Goal: Information Seeking & Learning: Learn about a topic

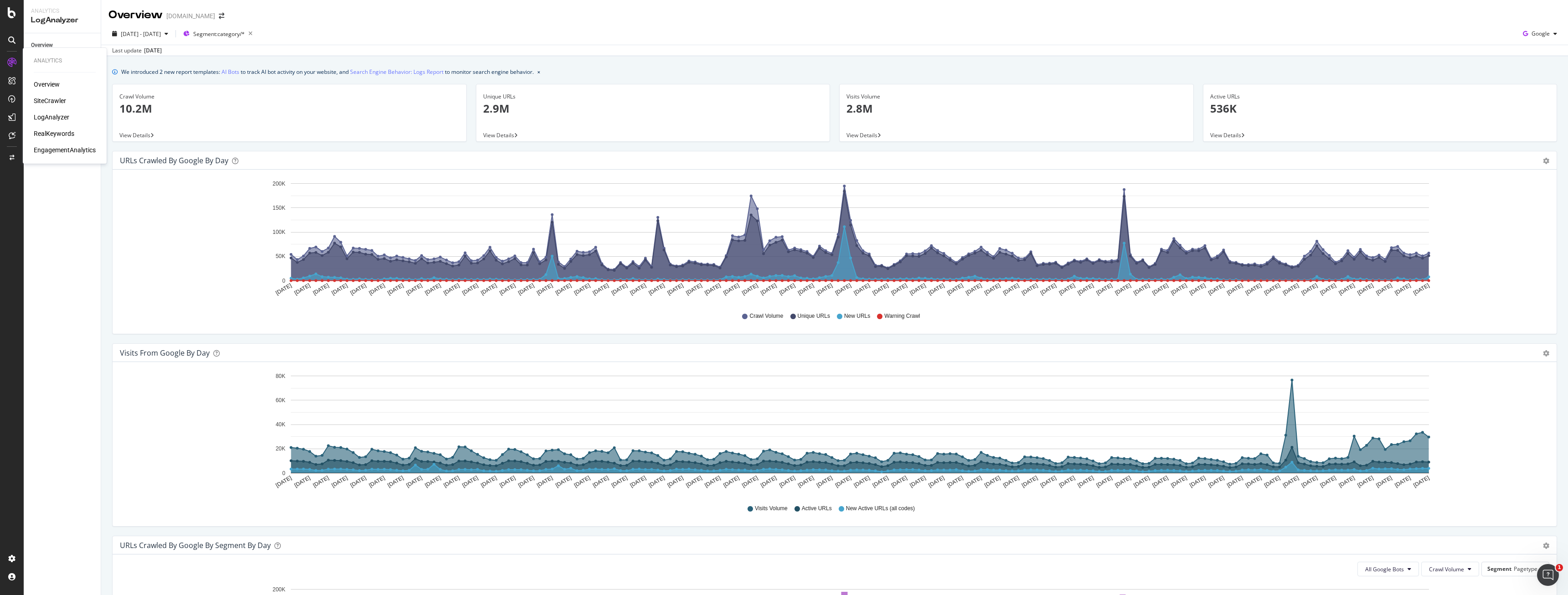
click at [75, 149] on div "EngagementAnalytics" at bounding box center [65, 150] width 62 height 9
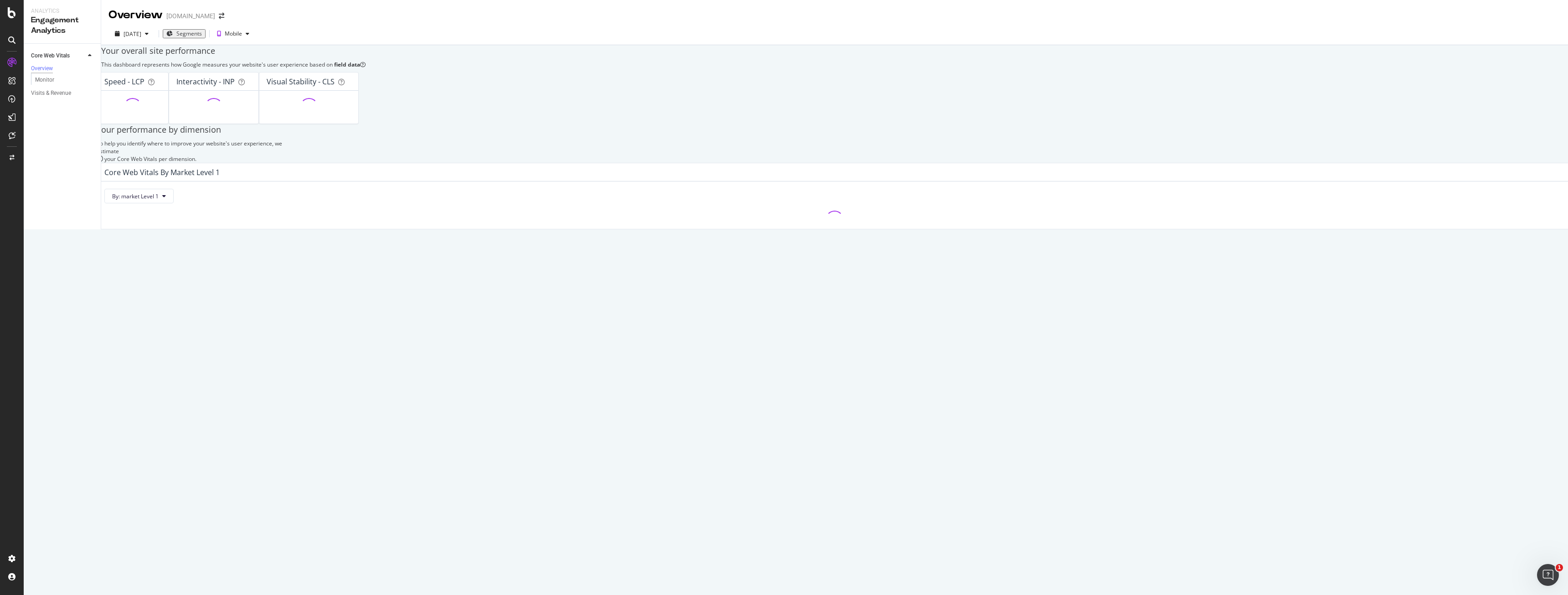
click at [202, 37] on span "Segments" at bounding box center [189, 33] width 26 height 8
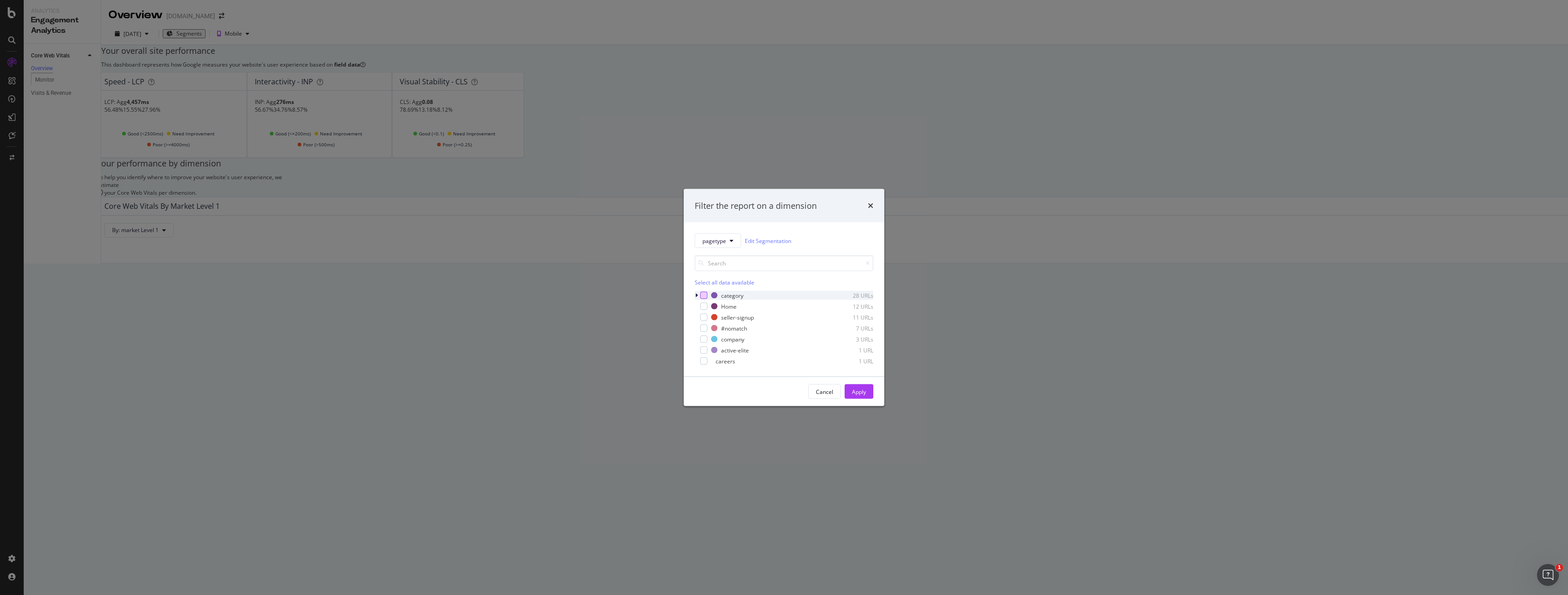
click at [702, 294] on div "modal" at bounding box center [704, 295] width 7 height 7
click at [861, 395] on div "Apply" at bounding box center [859, 392] width 14 height 8
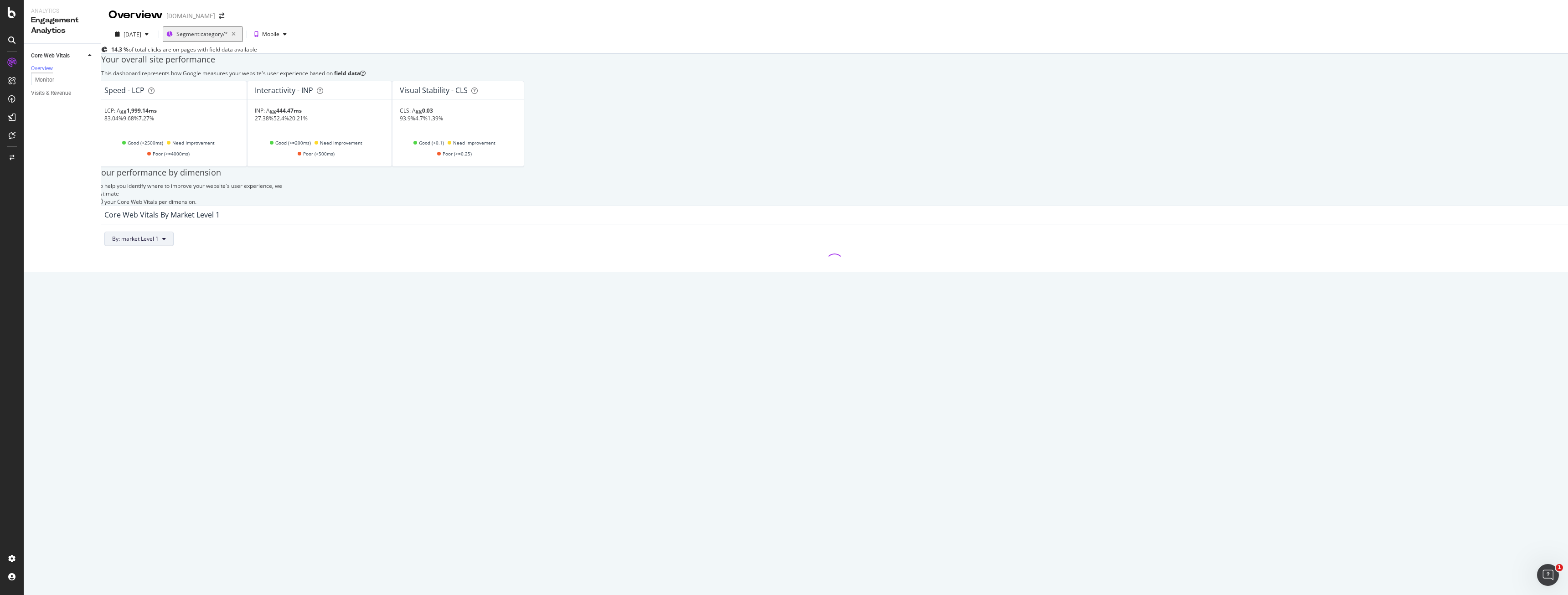
click at [170, 272] on div "By: market Level 1" at bounding box center [835, 248] width 1475 height 48
click at [159, 242] on span "By: market Level 1" at bounding box center [135, 239] width 46 height 8
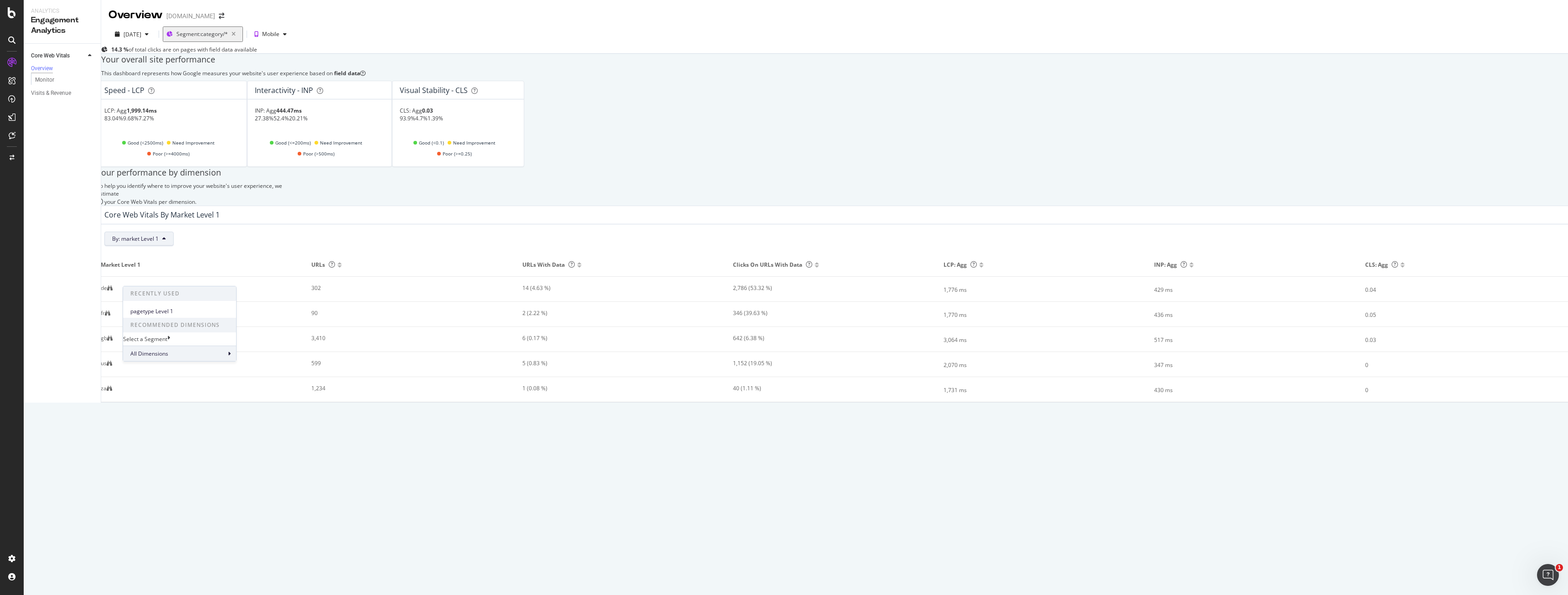
click at [177, 360] on div "All Dimensions" at bounding box center [180, 353] width 113 height 15
click at [183, 321] on div "market Level 1" at bounding box center [158, 317] width 50 height 8
click at [259, 350] on div "Combine with Clear Select a field" at bounding box center [228, 336] width 209 height 27
click at [197, 337] on div "Combine with Clear" at bounding box center [185, 333] width 110 height 8
click at [195, 350] on div "Combine with Clear Select a field" at bounding box center [185, 339] width 110 height 20
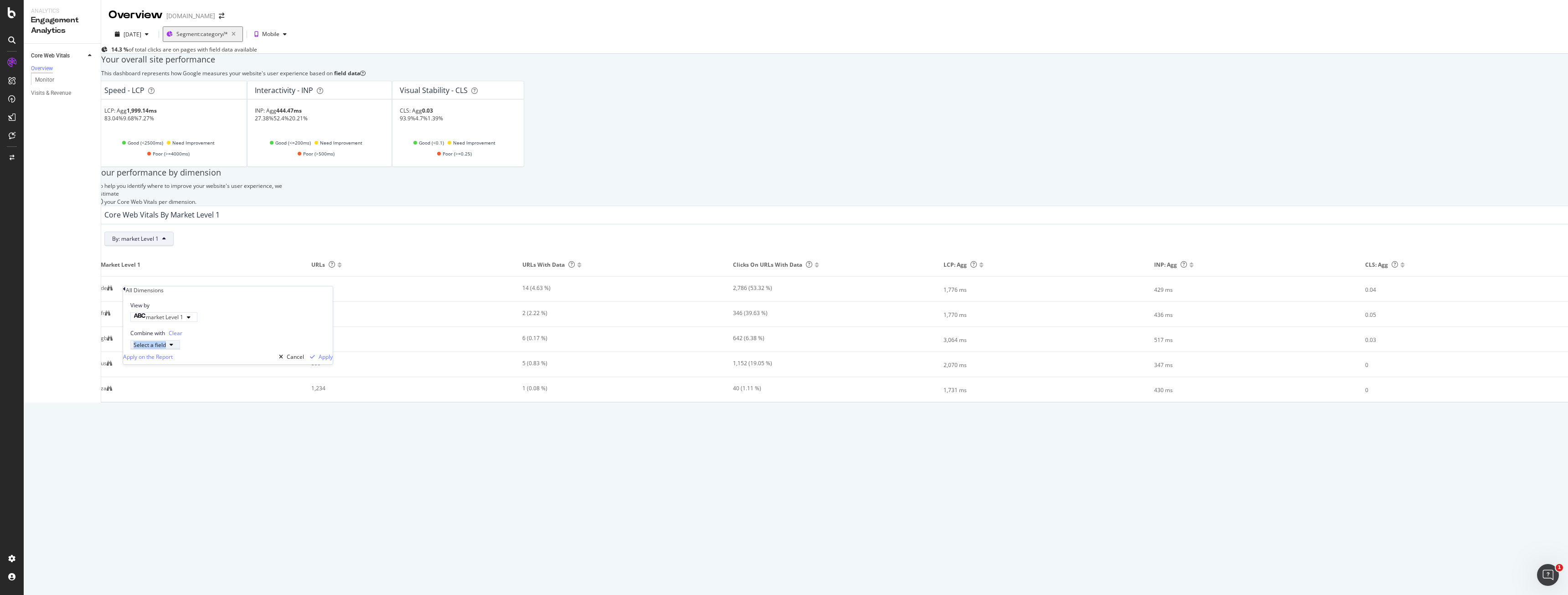
click at [166, 349] on div "Select a field" at bounding box center [149, 345] width 32 height 8
click at [270, 350] on div "Combine with Clear Select a field All fields URL Scheme and Segmentation" at bounding box center [228, 336] width 209 height 27
click at [183, 321] on div "market Level 1" at bounding box center [158, 317] width 50 height 8
click at [163, 376] on div "Level 2" at bounding box center [144, 371] width 37 height 10
click at [198, 354] on div "Validate" at bounding box center [188, 350] width 21 height 8
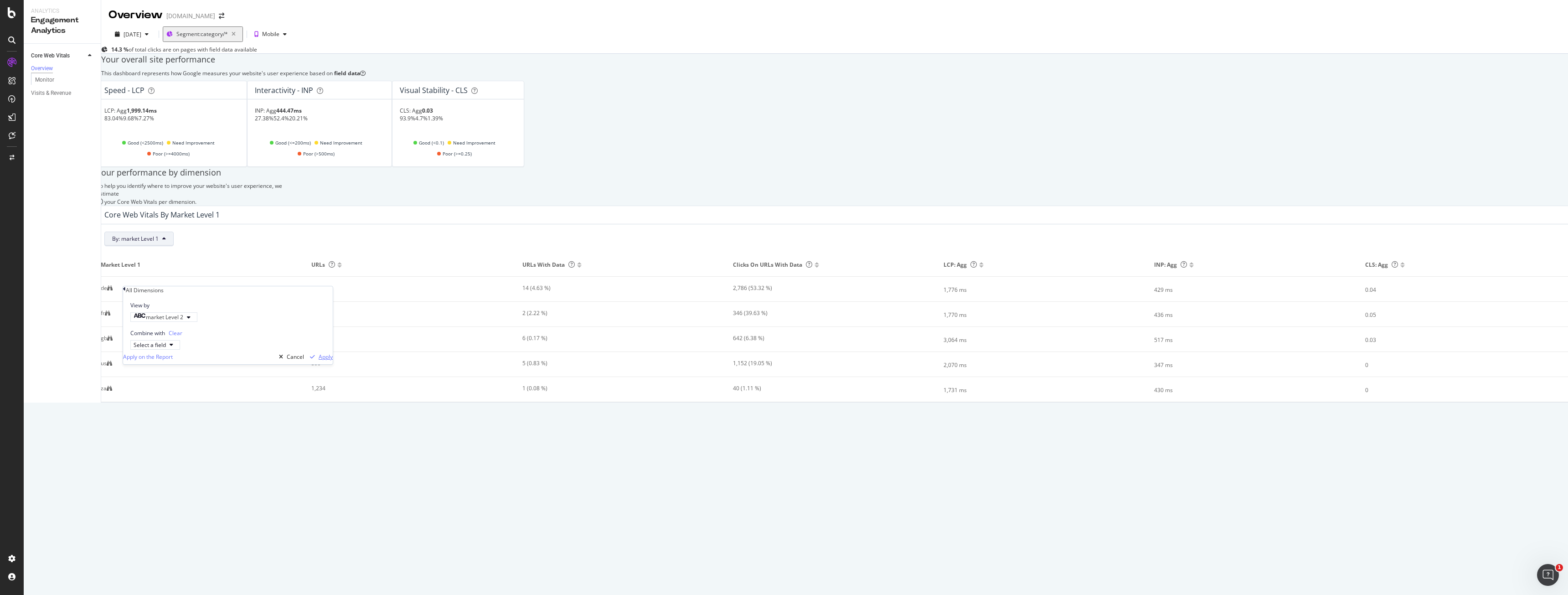
click at [320, 364] on div "Apply" at bounding box center [319, 357] width 26 height 13
click at [52, 81] on div "Monitor" at bounding box center [44, 80] width 19 height 10
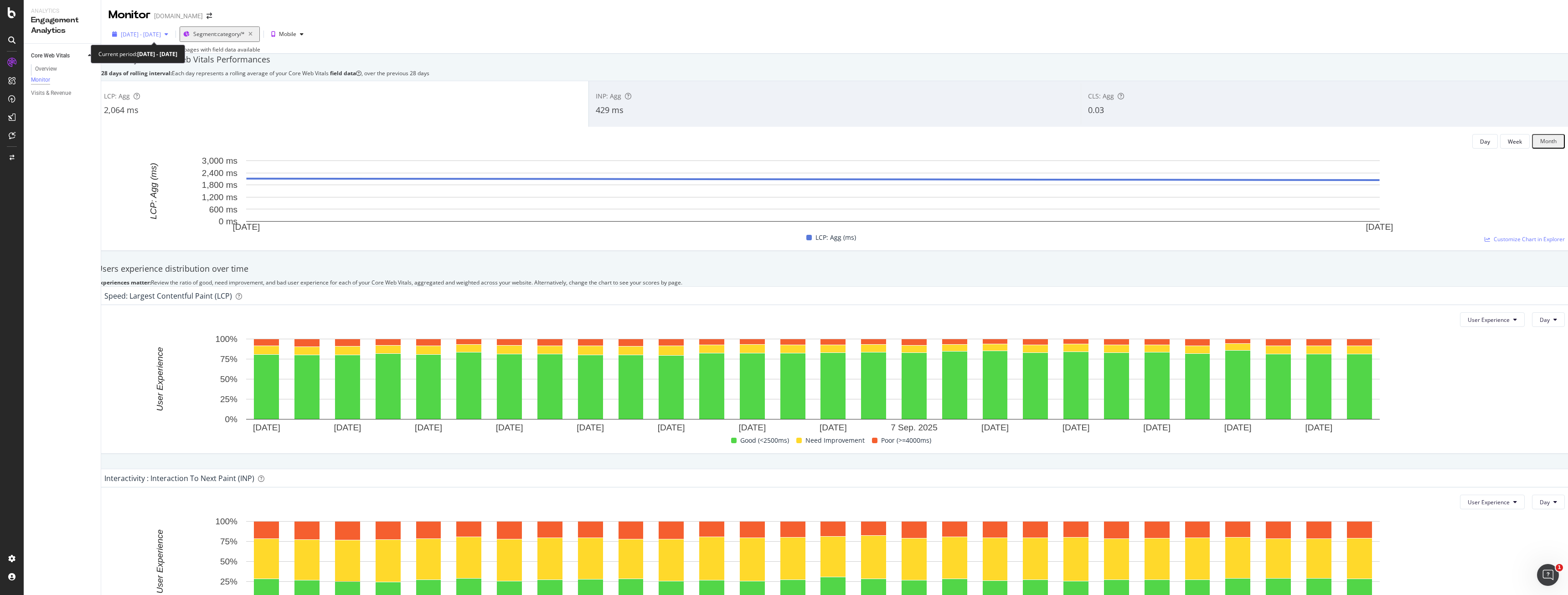
click at [159, 28] on div "[DATE] - [DATE]" at bounding box center [140, 34] width 63 height 13
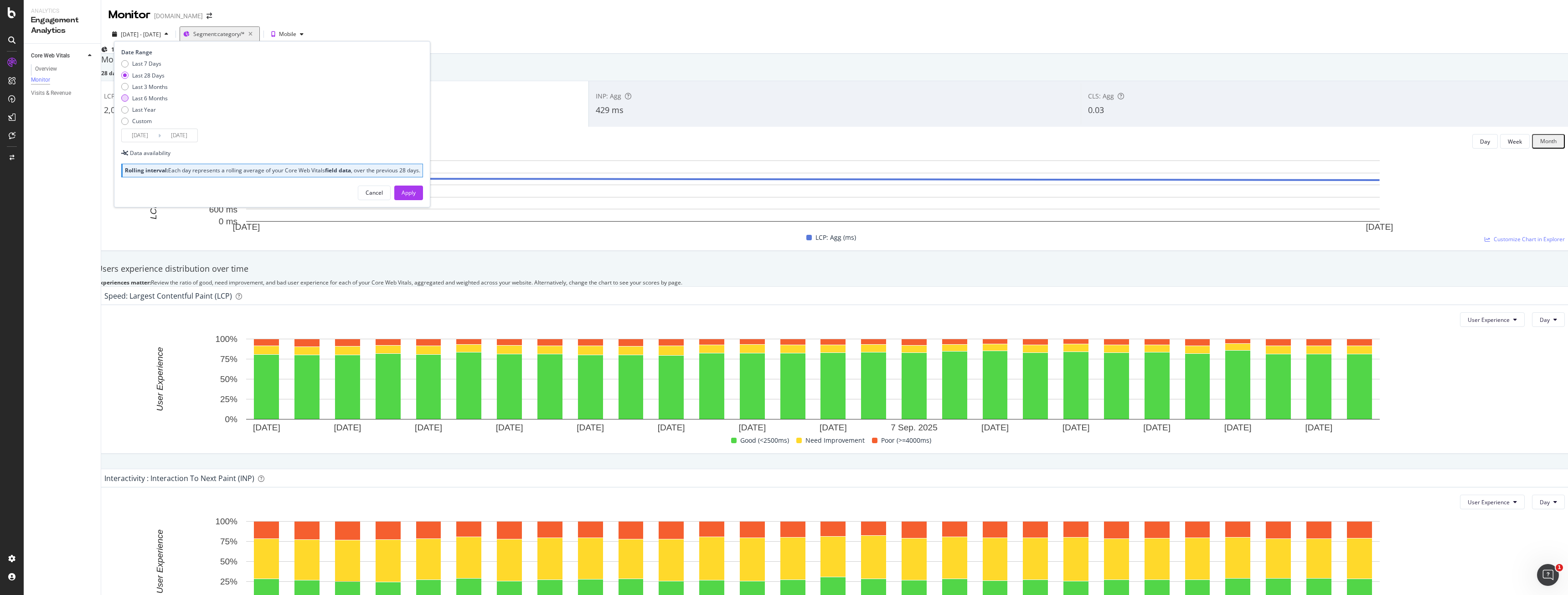
click at [163, 99] on div "Last 6 Months" at bounding box center [150, 98] width 35 height 8
click at [141, 86] on div "Last 3 Months" at bounding box center [150, 86] width 35 height 8
type input "[DATE]"
click at [402, 200] on div "Apply" at bounding box center [408, 193] width 14 height 13
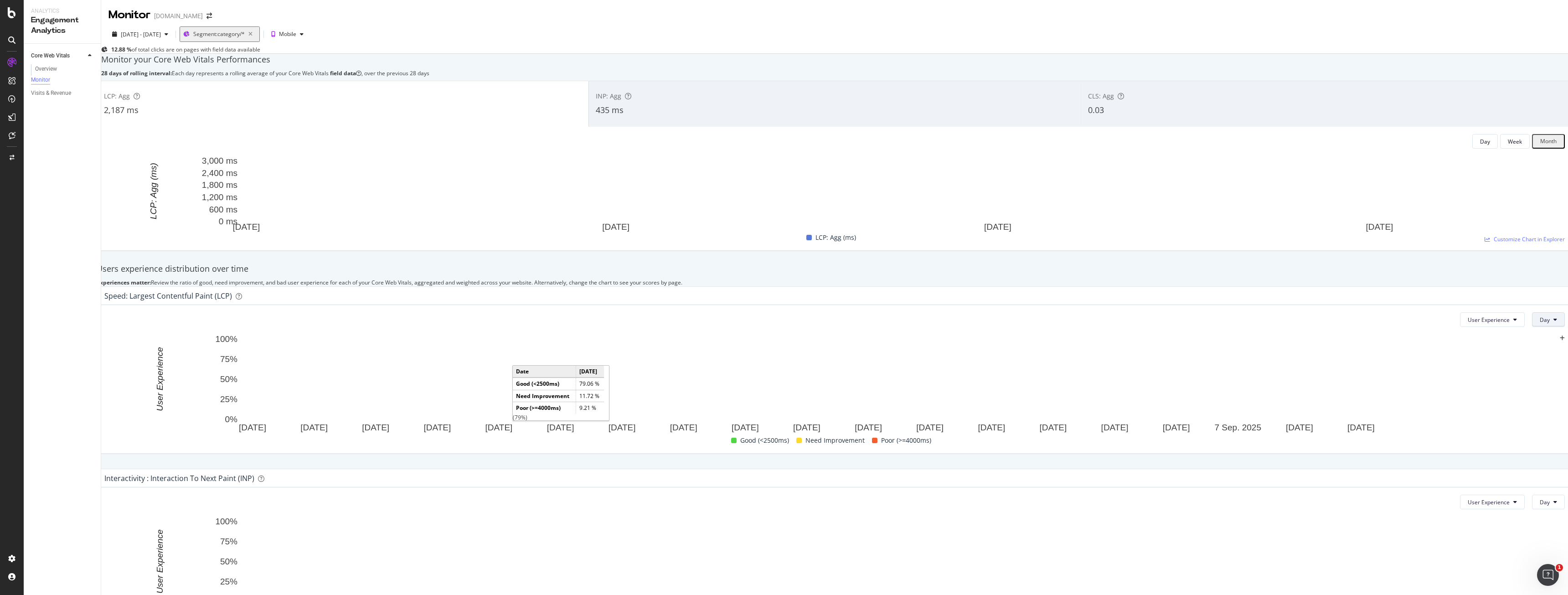
scroll to position [66, 0]
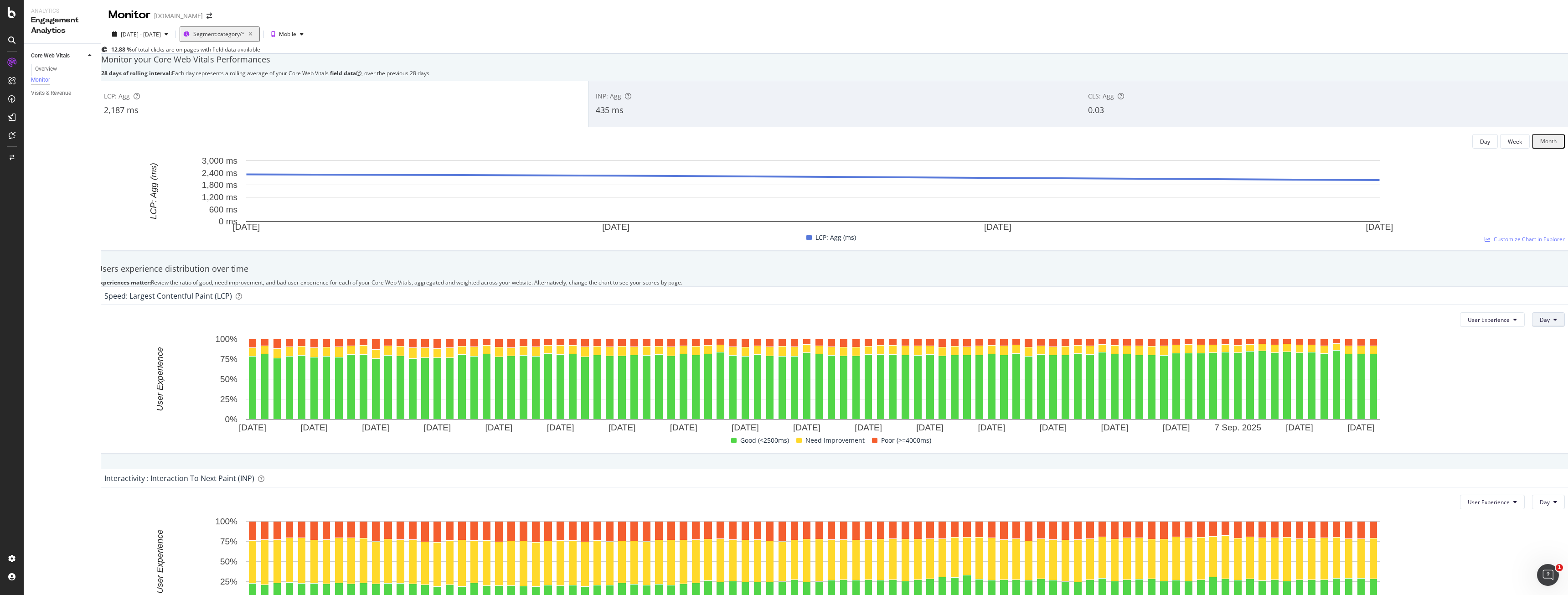
click at [1540, 316] on span "Day" at bounding box center [1545, 320] width 10 height 8
click at [1516, 321] on span "Week" at bounding box center [1523, 319] width 16 height 8
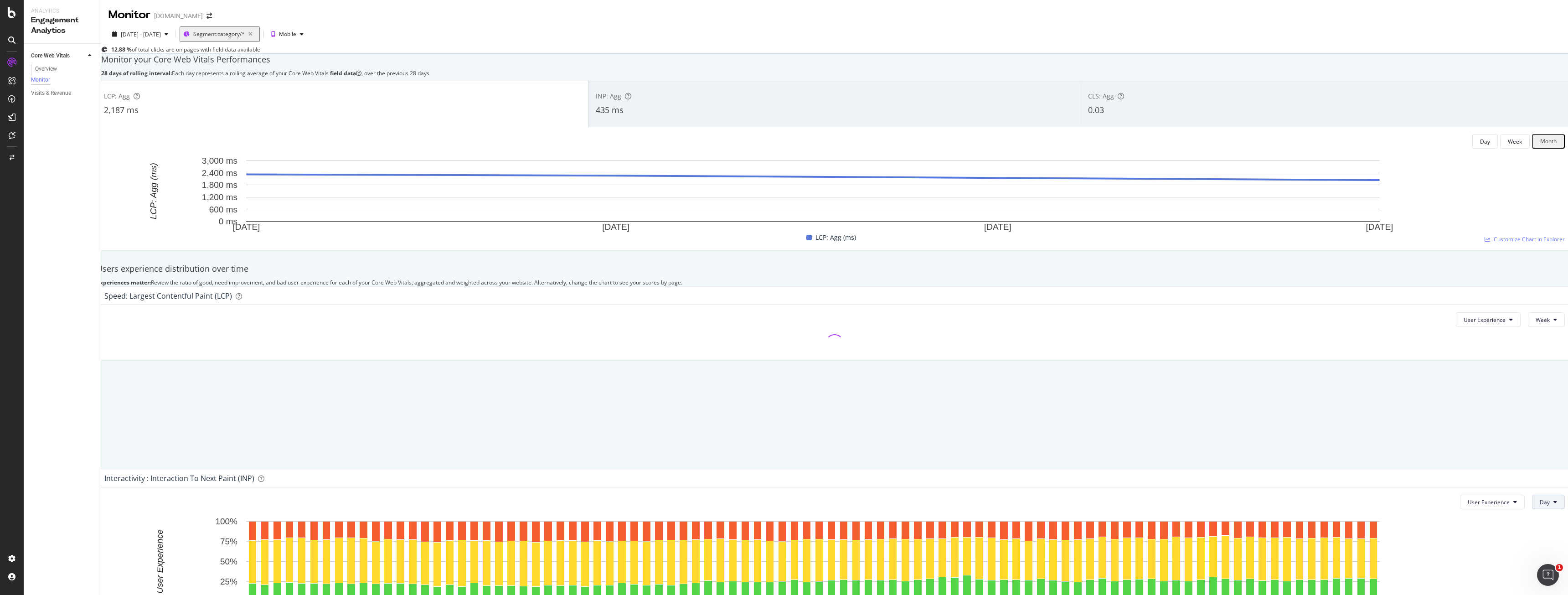
click at [1553, 499] on icon at bounding box center [1555, 502] width 4 height 5
click at [1516, 500] on span "Week" at bounding box center [1523, 502] width 16 height 8
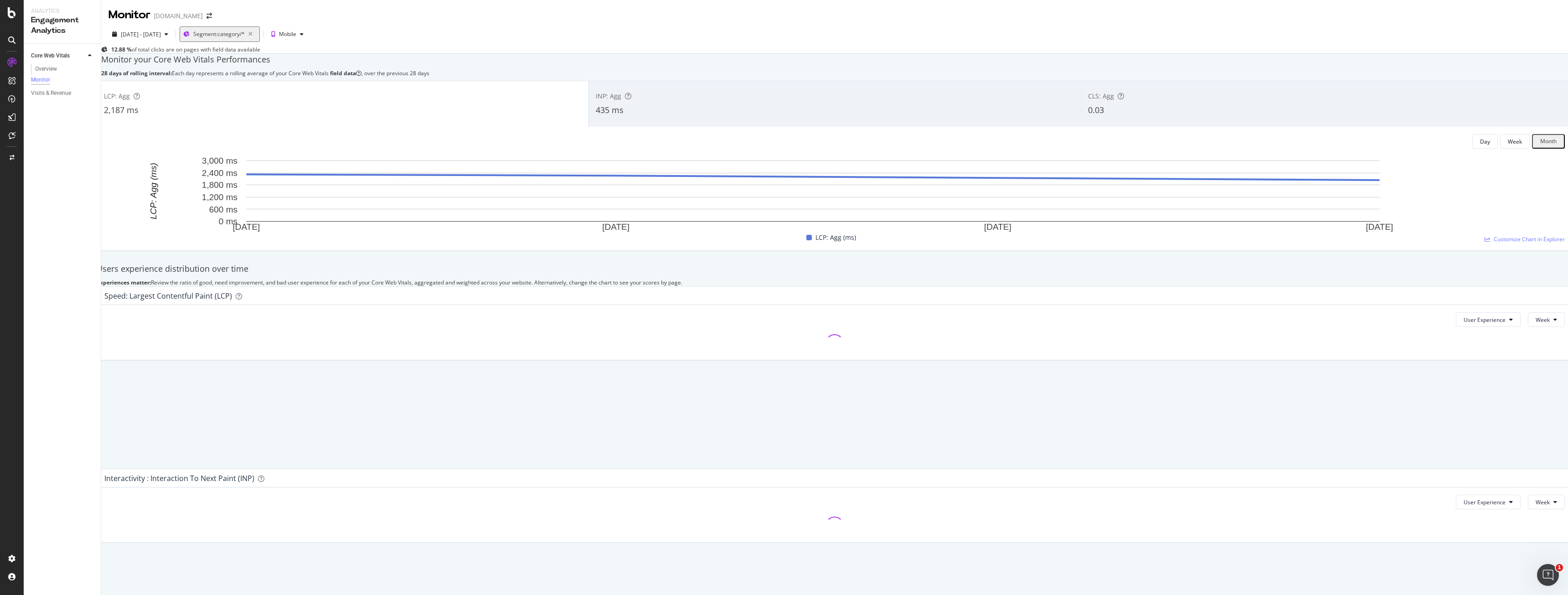
scroll to position [248, 0]
click at [1521, 501] on span "Week" at bounding box center [1523, 502] width 16 height 8
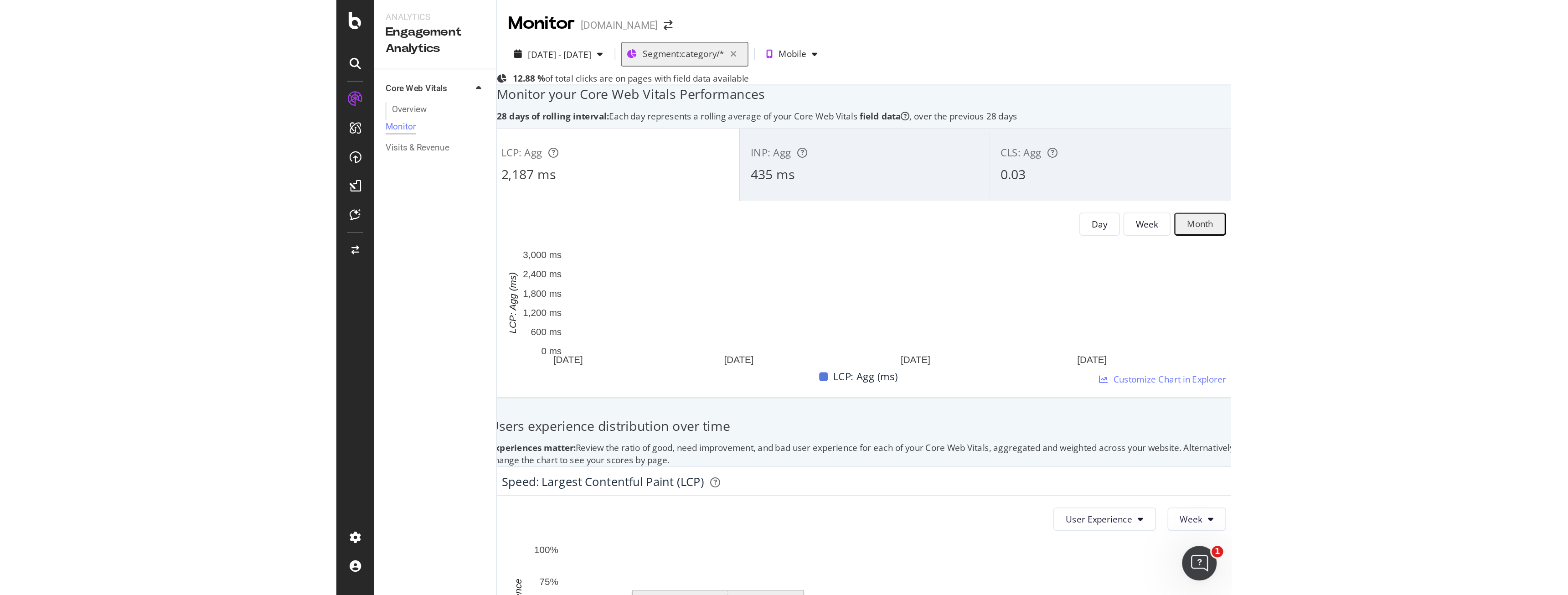
scroll to position [20, 0]
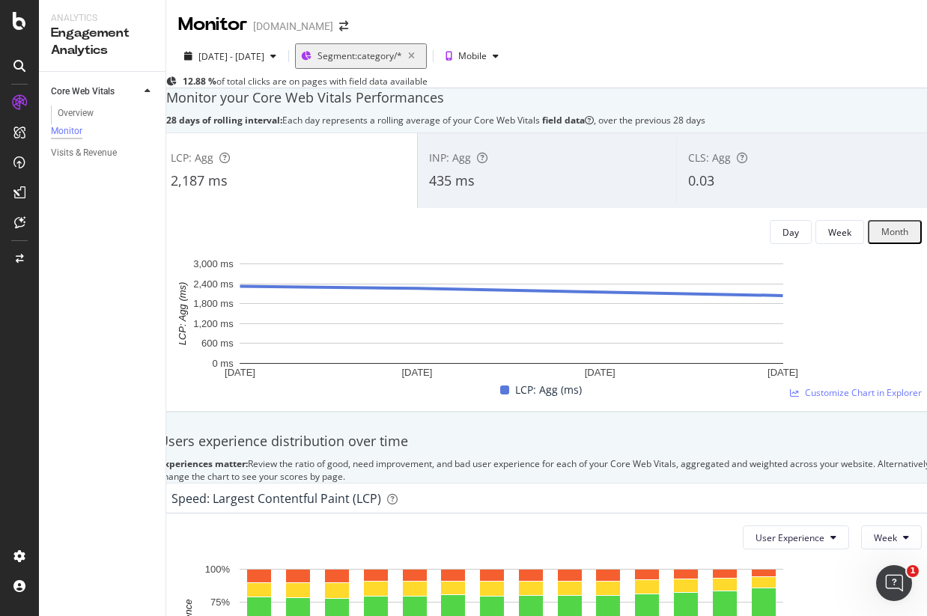
click at [495, 155] on div "INP: Agg" at bounding box center [546, 158] width 235 height 15
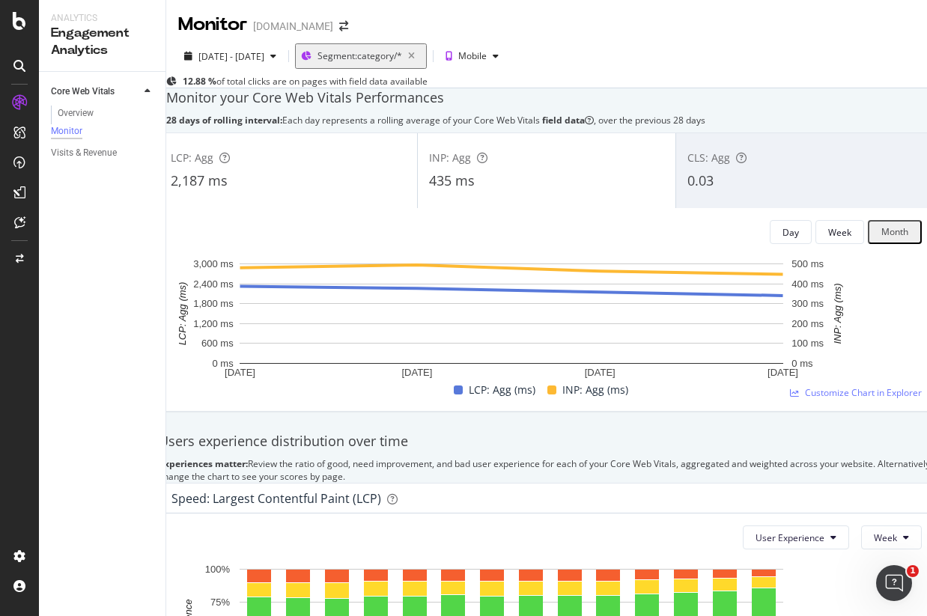
click at [758, 154] on div "CLS: Agg" at bounding box center [804, 158] width 235 height 15
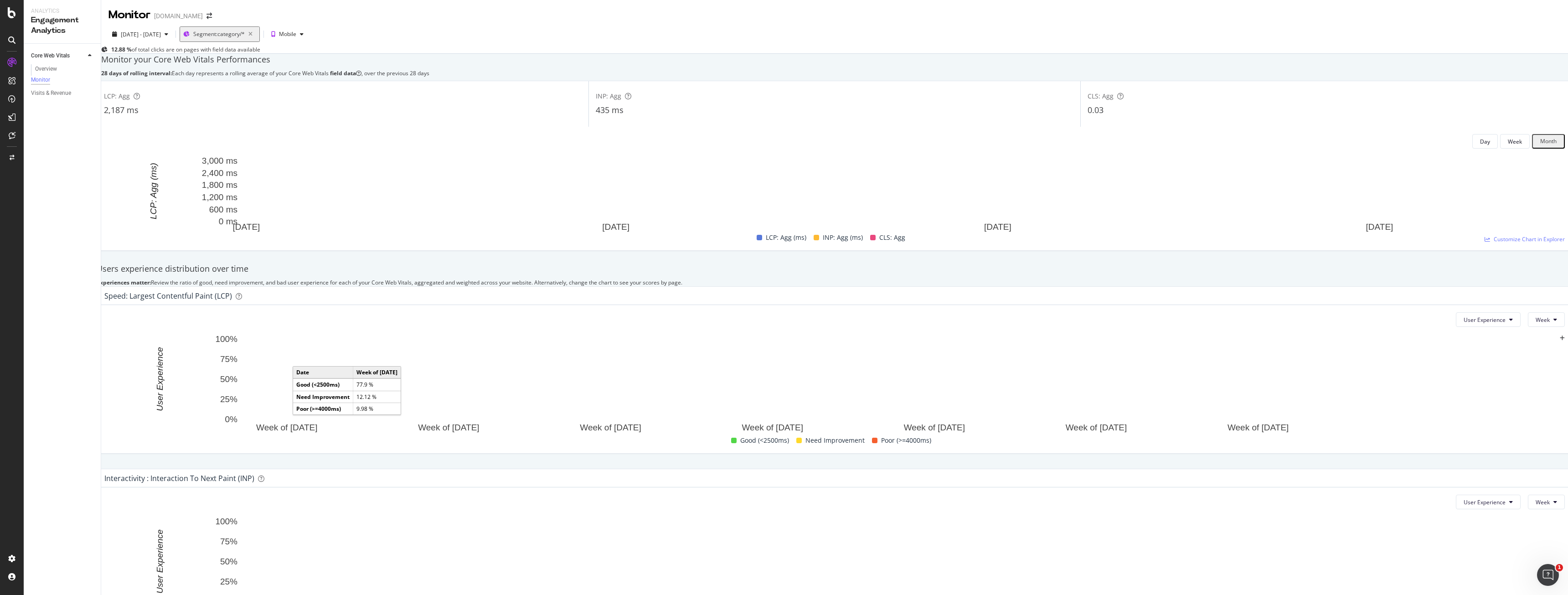
scroll to position [0, 0]
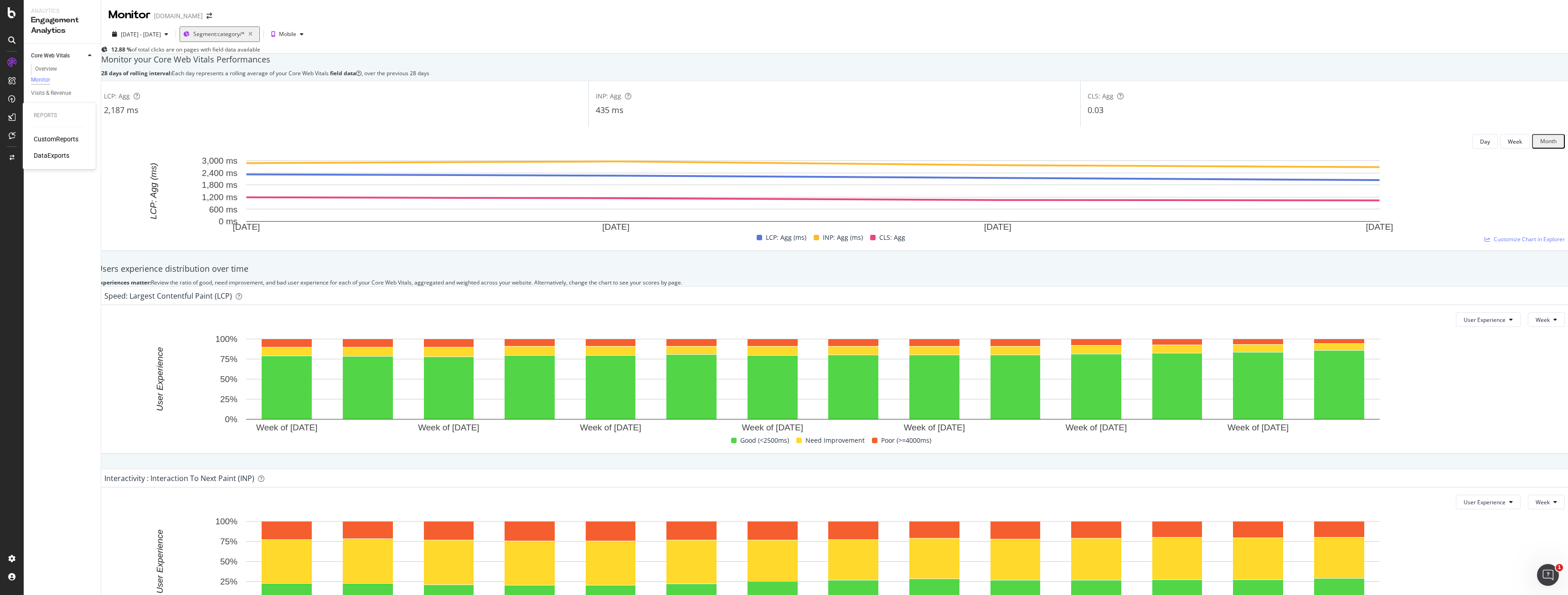
click at [46, 143] on div "CustomReports" at bounding box center [55, 139] width 44 height 9
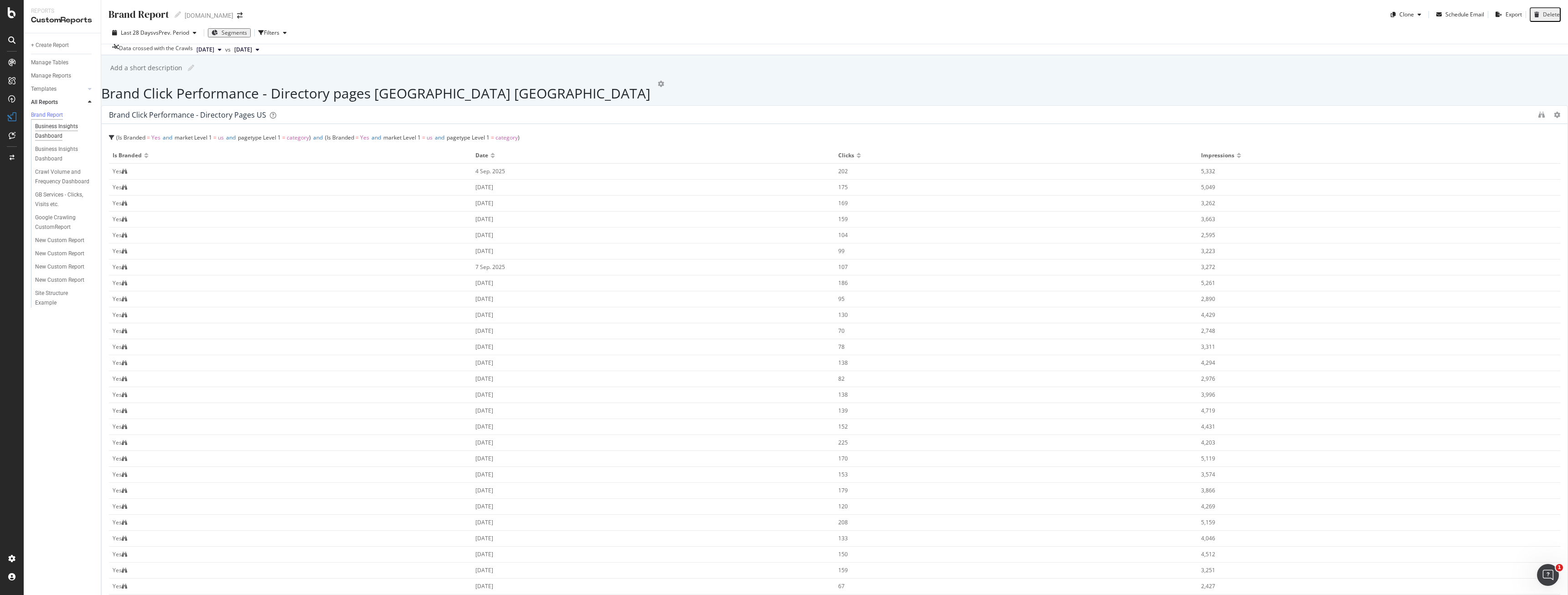
click at [63, 137] on div "Business Insights Dashboard" at bounding box center [61, 131] width 52 height 19
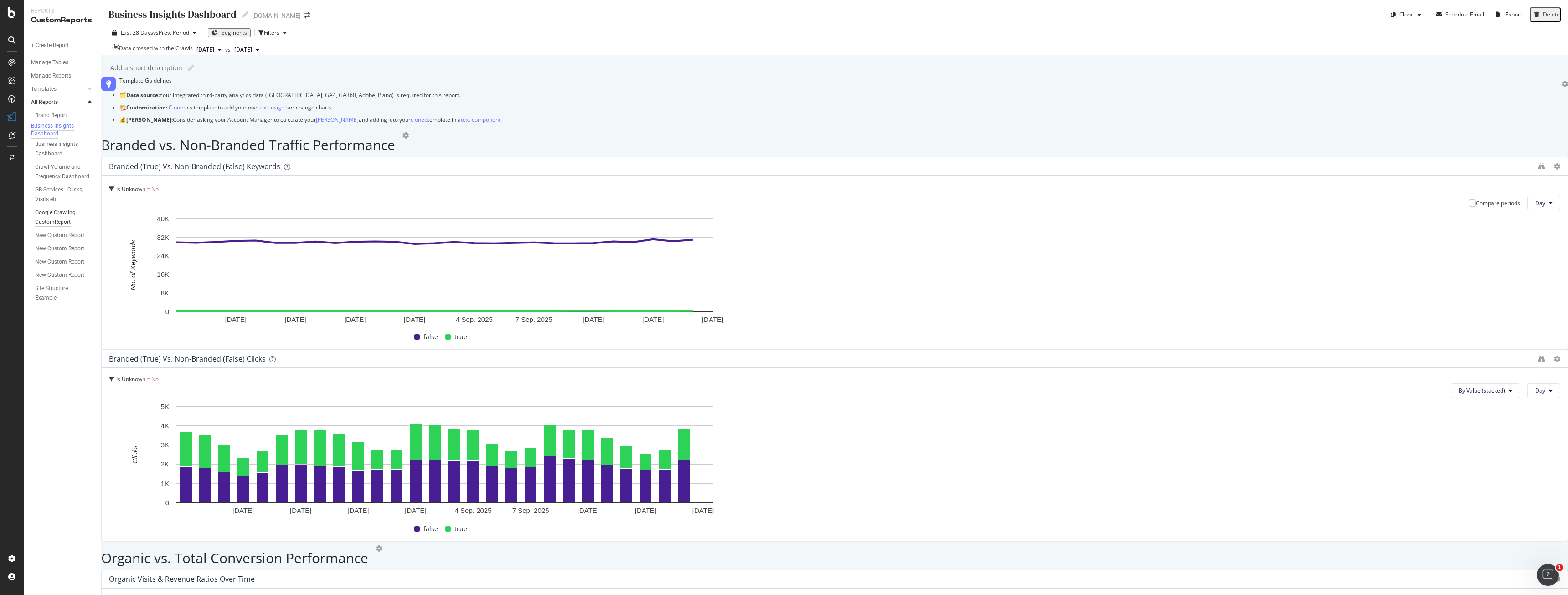
click at [49, 220] on div "Google Crawling CustomReport" at bounding box center [61, 217] width 53 height 19
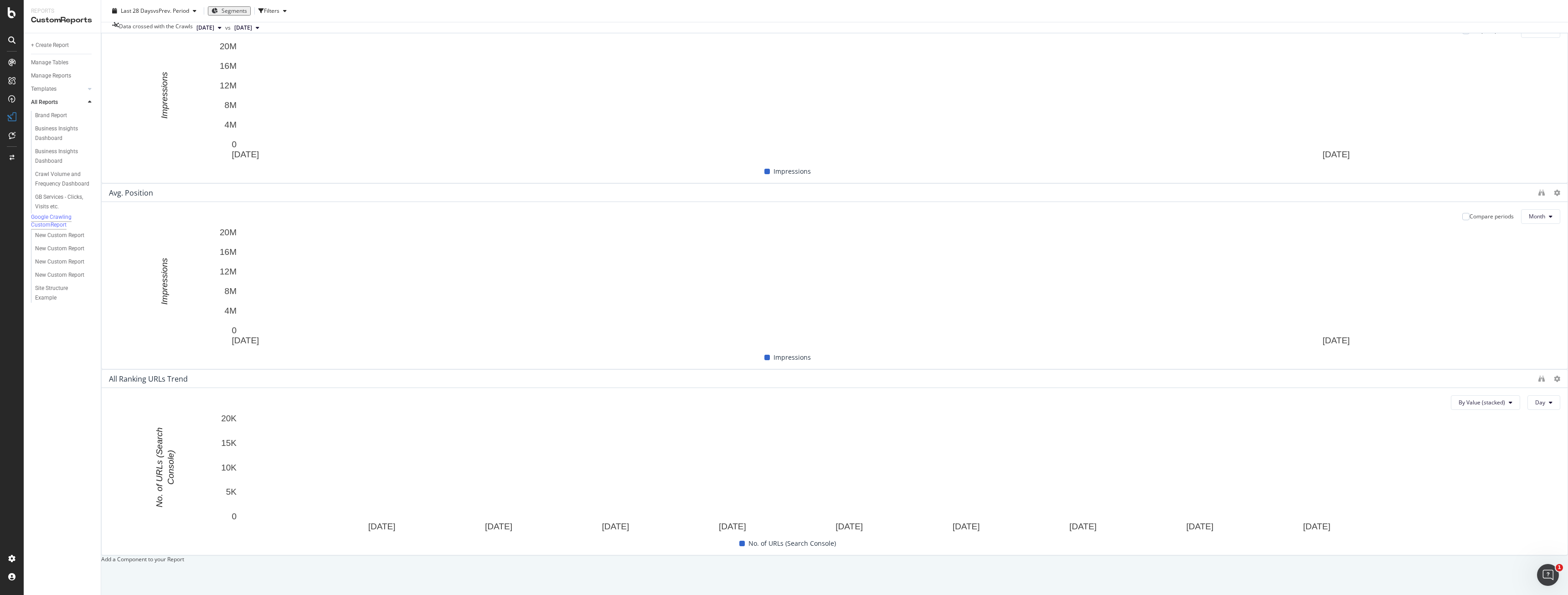
scroll to position [319, 0]
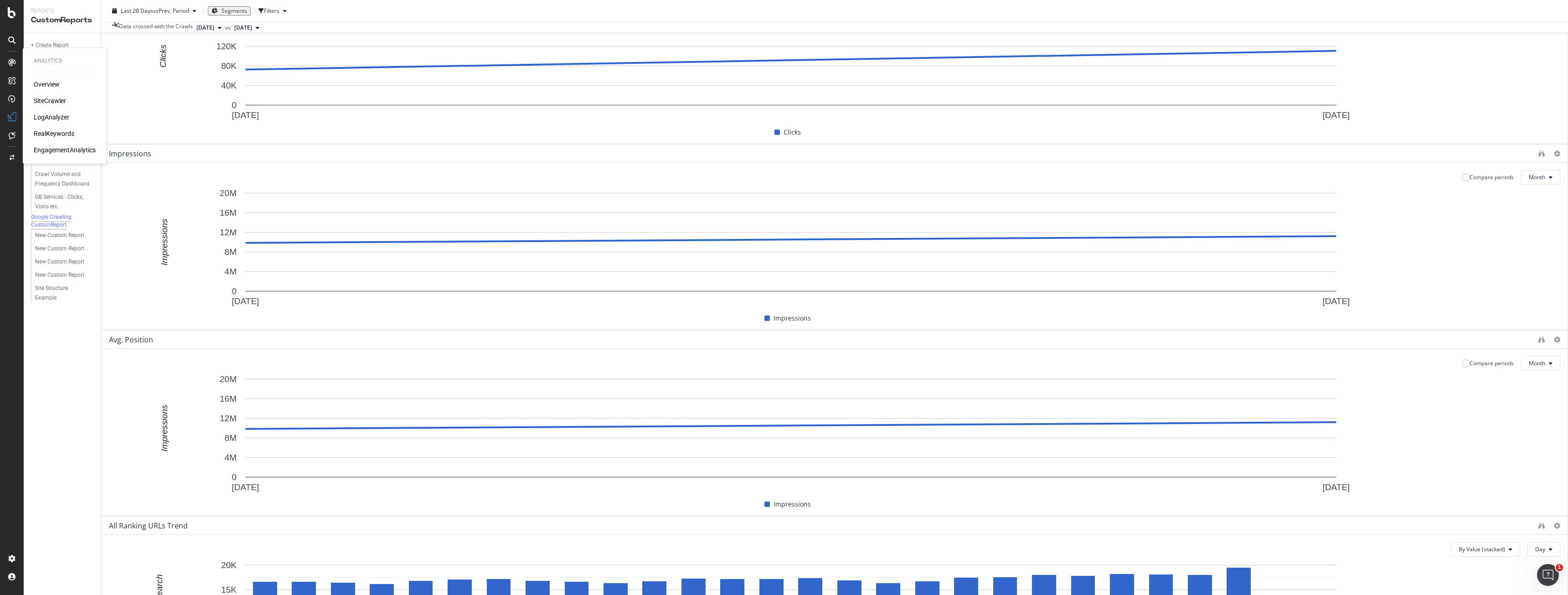
click at [72, 150] on div "EngagementAnalytics" at bounding box center [65, 150] width 62 height 9
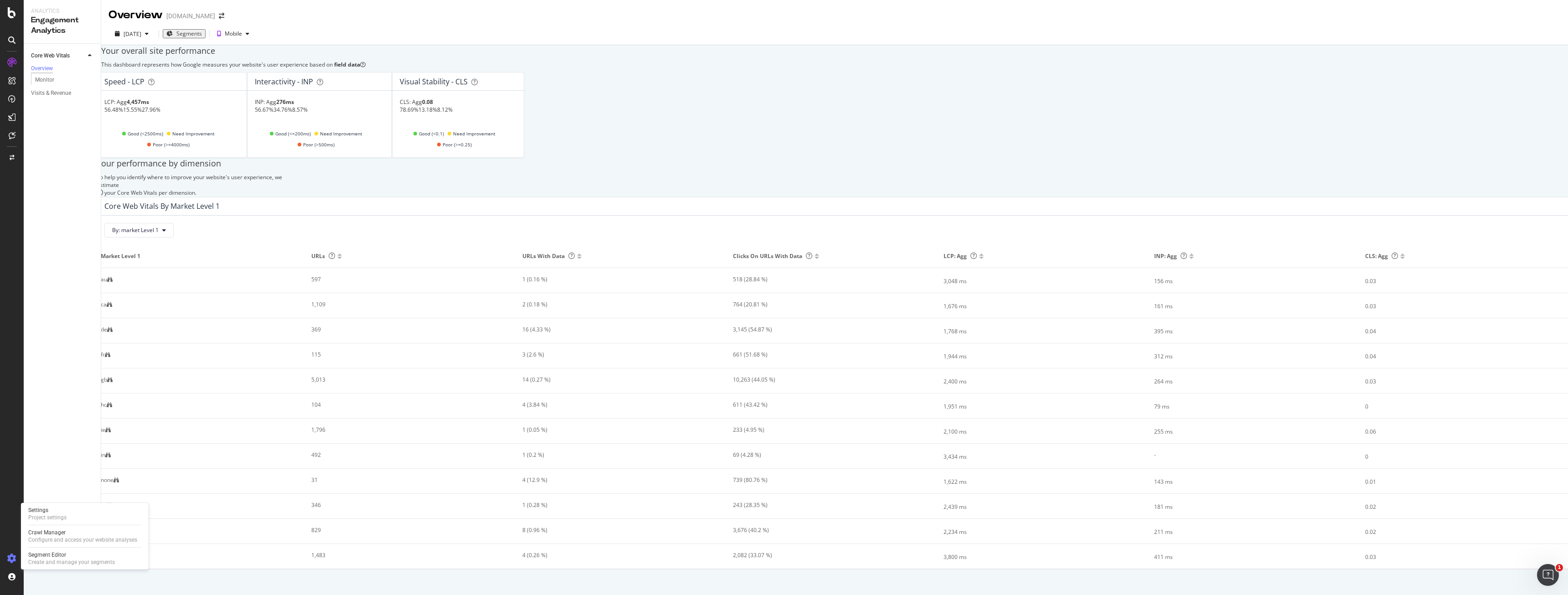
click at [7, 559] on icon at bounding box center [12, 558] width 9 height 9
click at [202, 32] on span "Segments" at bounding box center [189, 33] width 26 height 8
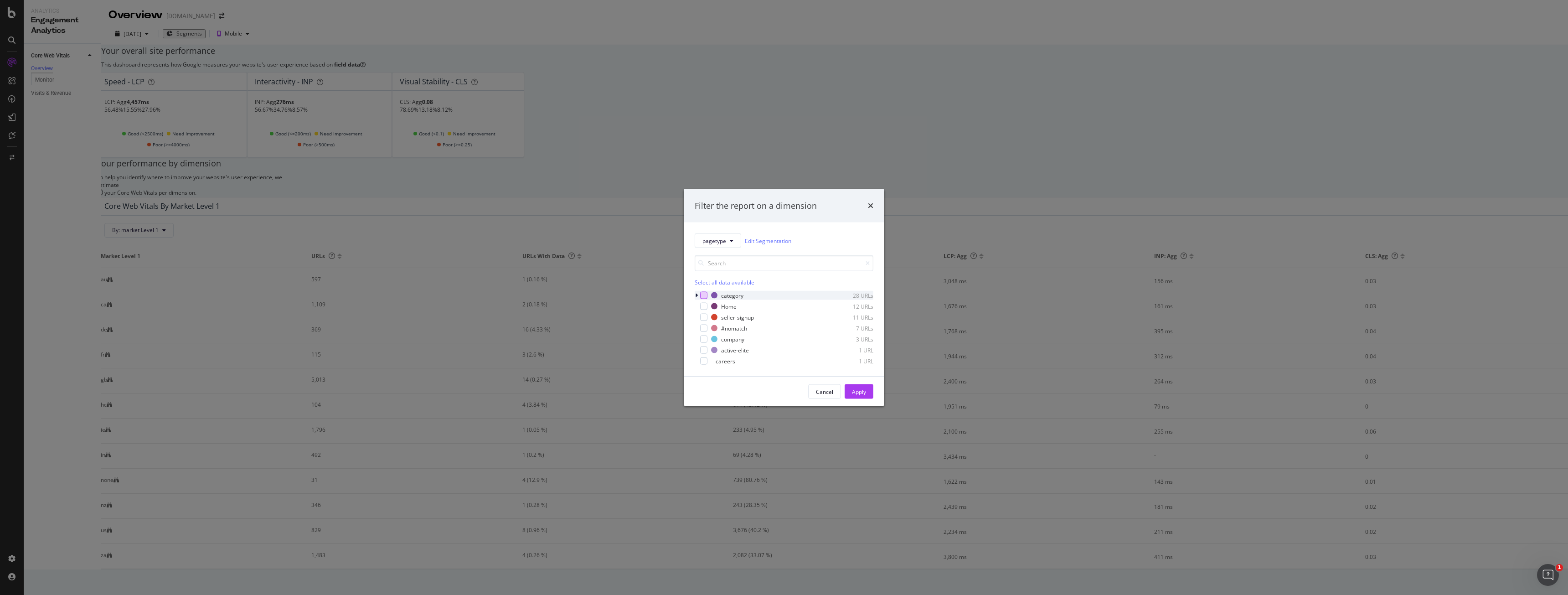
click at [702, 295] on div "modal" at bounding box center [704, 295] width 7 height 7
click at [711, 284] on div "Select all data available" at bounding box center [784, 283] width 179 height 8
click at [711, 284] on div "Unselect all data available" at bounding box center [784, 283] width 179 height 8
click at [699, 294] on div "modal" at bounding box center [697, 295] width 5 height 9
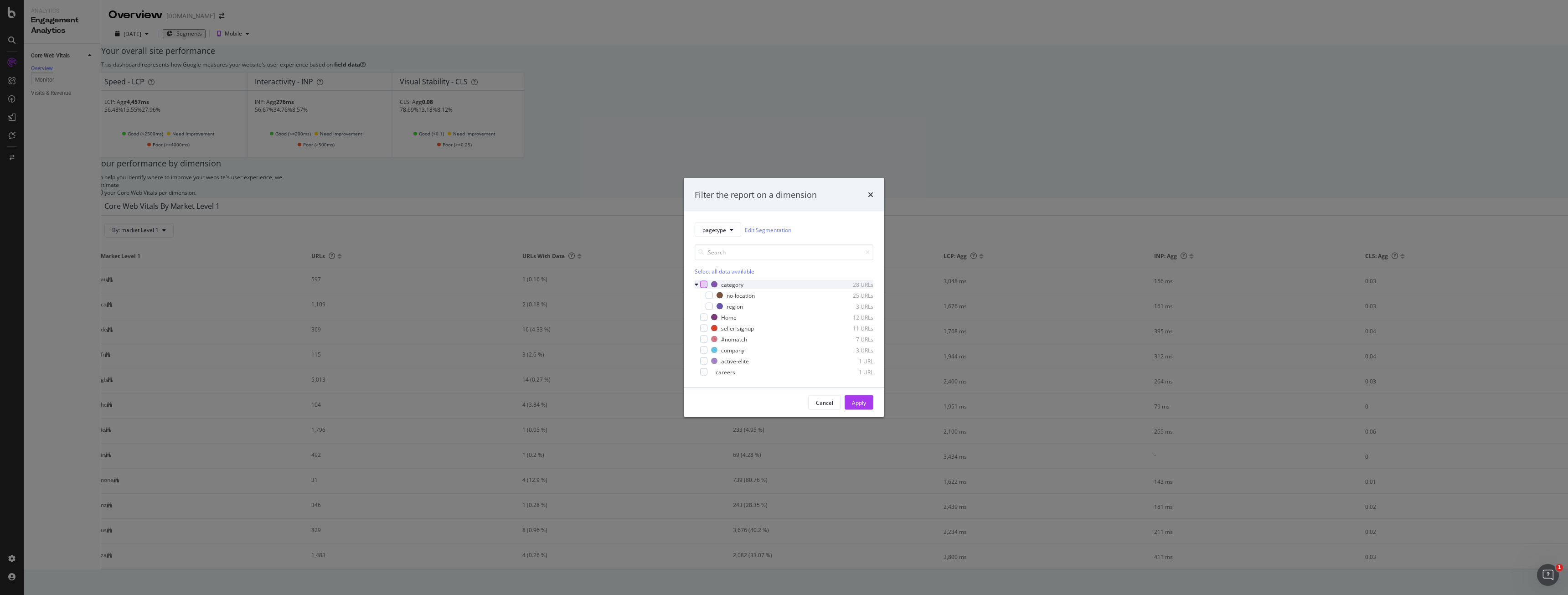
click at [701, 283] on div "modal" at bounding box center [704, 284] width 7 height 7
click at [857, 398] on div "Apply" at bounding box center [859, 403] width 14 height 13
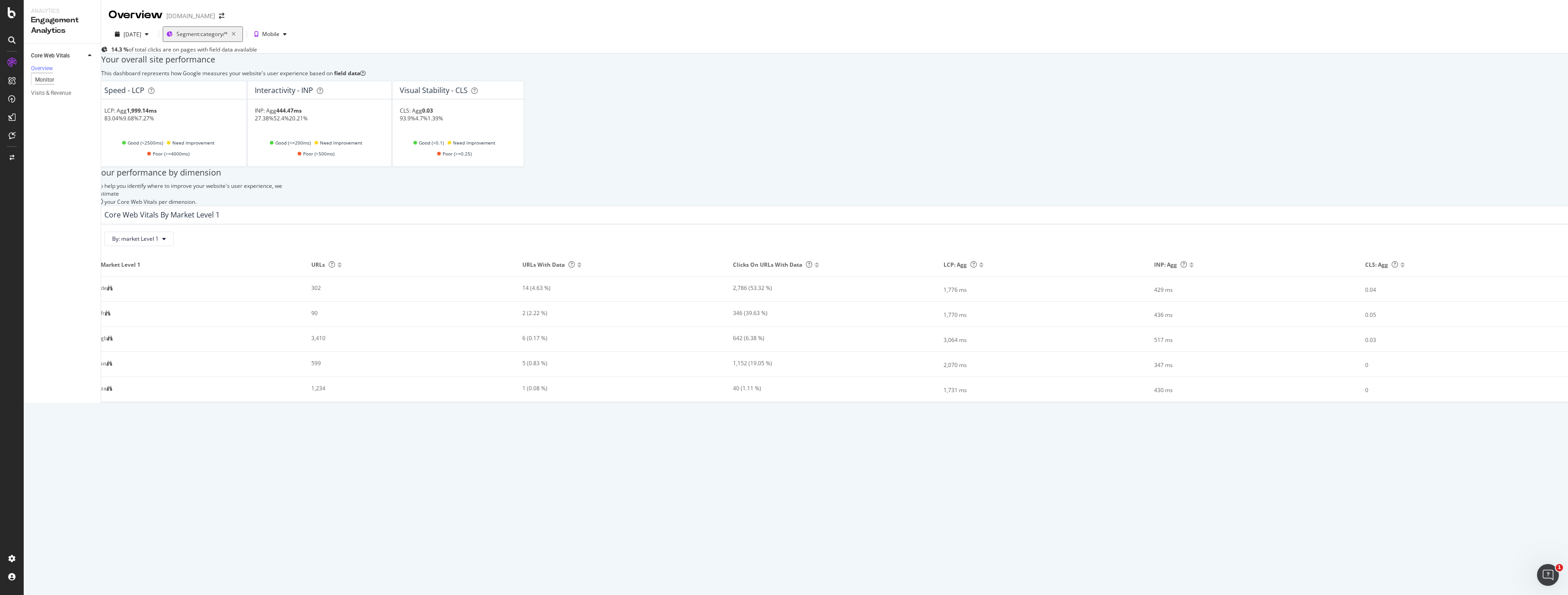
click at [52, 77] on div "Monitor" at bounding box center [44, 80] width 19 height 10
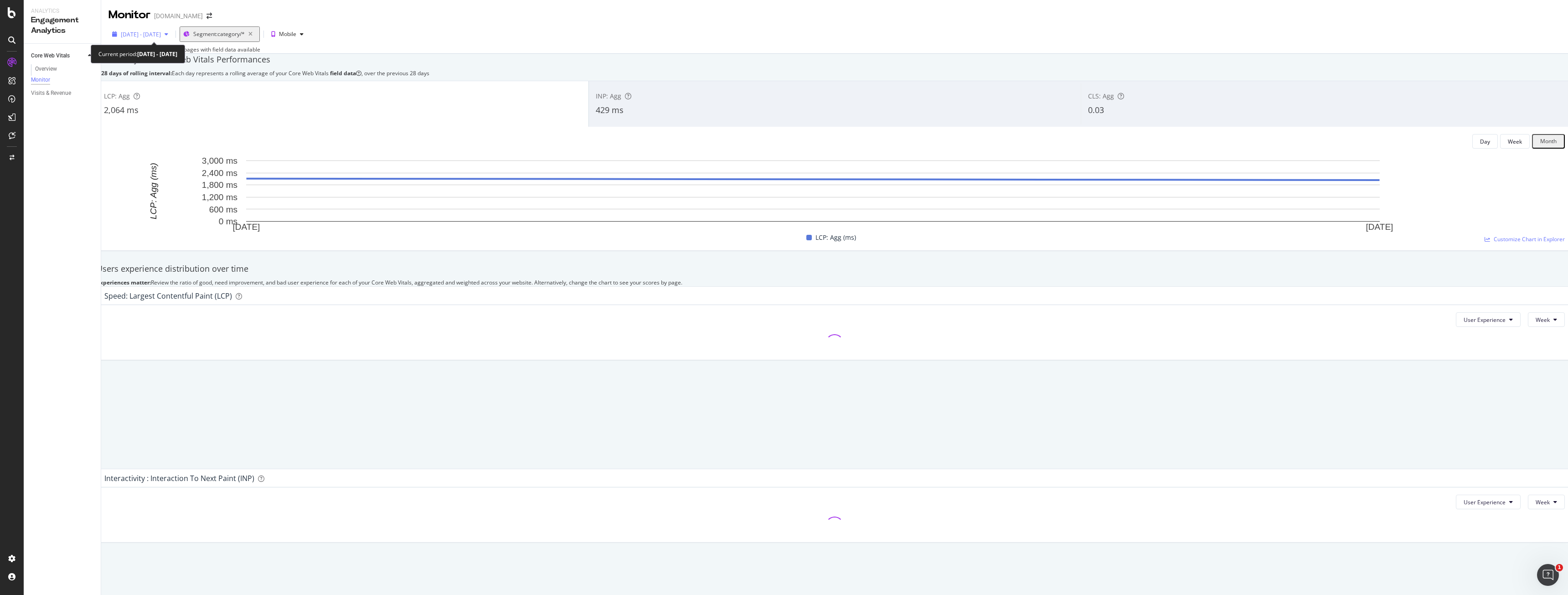
click at [161, 30] on span "[DATE] - [DATE]" at bounding box center [141, 34] width 40 height 8
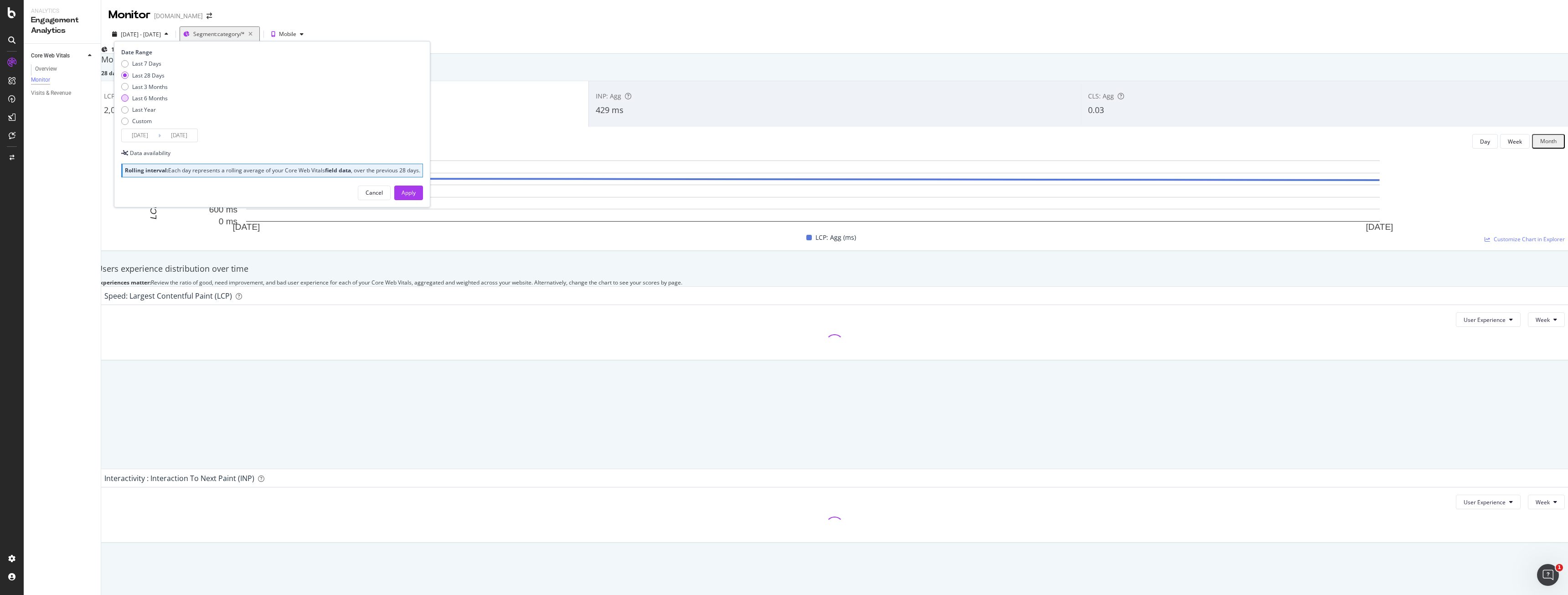
click at [161, 100] on div "Last 6 Months" at bounding box center [150, 98] width 35 height 8
type input "[DATE]"
click at [402, 197] on div "Apply" at bounding box center [408, 192] width 14 height 8
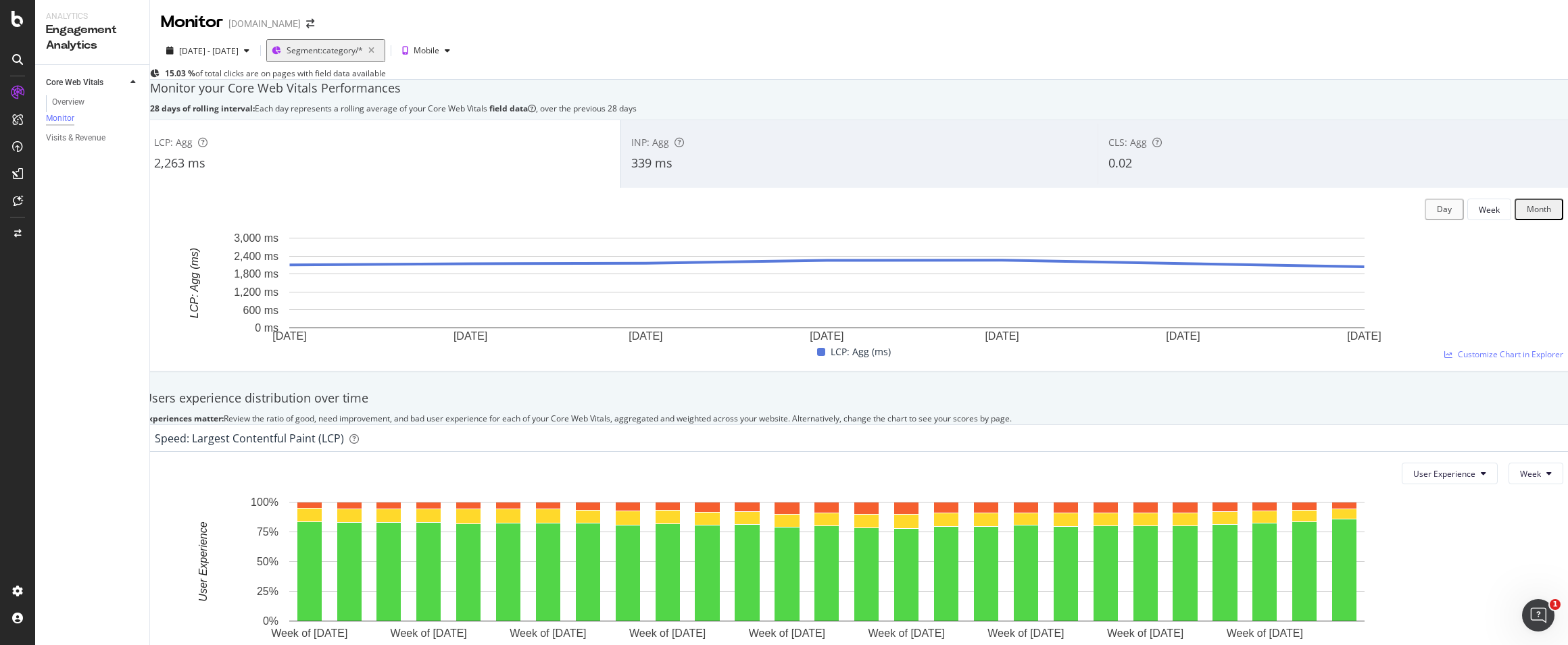
click at [916, 149] on div "INP: Agg" at bounding box center [858, 143] width 456 height 14
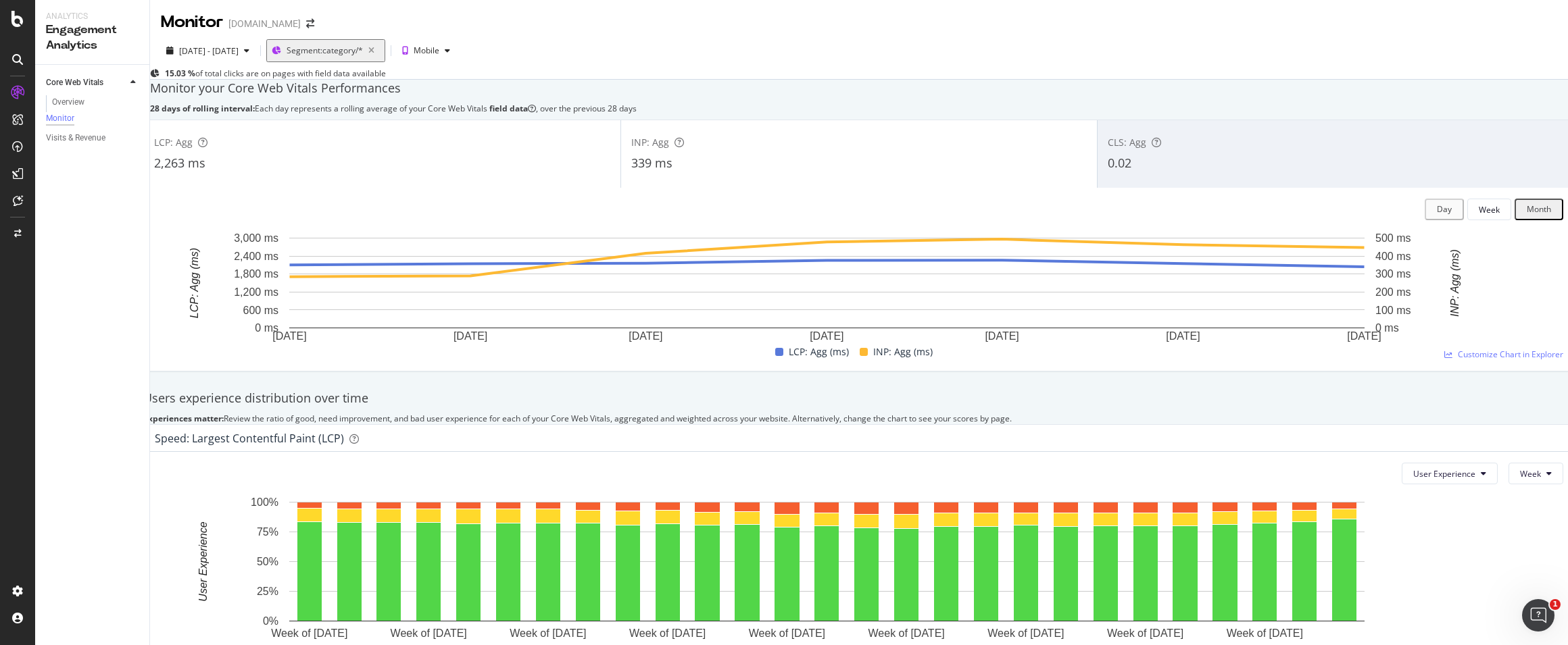
click at [1177, 172] on div "0.02" at bounding box center [1335, 162] width 456 height 17
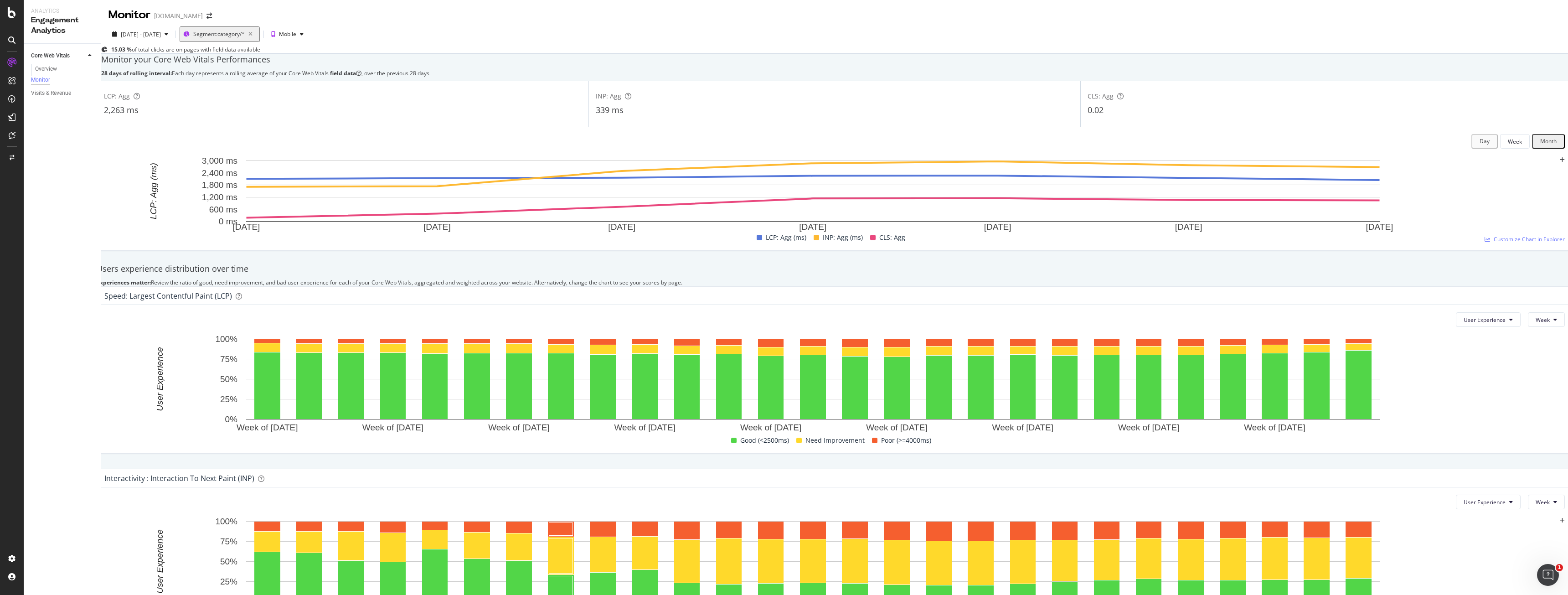
drag, startPoint x: 471, startPoint y: 200, endPoint x: 269, endPoint y: 232, distance: 204.5
click at [269, 231] on g "[DATE] [DATE] [DATE] [DATE] [DATE] [DATE] [DATE] 0 ms 600 ms 1,200 ms 1,800 ms …" at bounding box center [797, 194] width 1191 height 76
click at [44, 65] on div "Overview" at bounding box center [46, 69] width 22 height 10
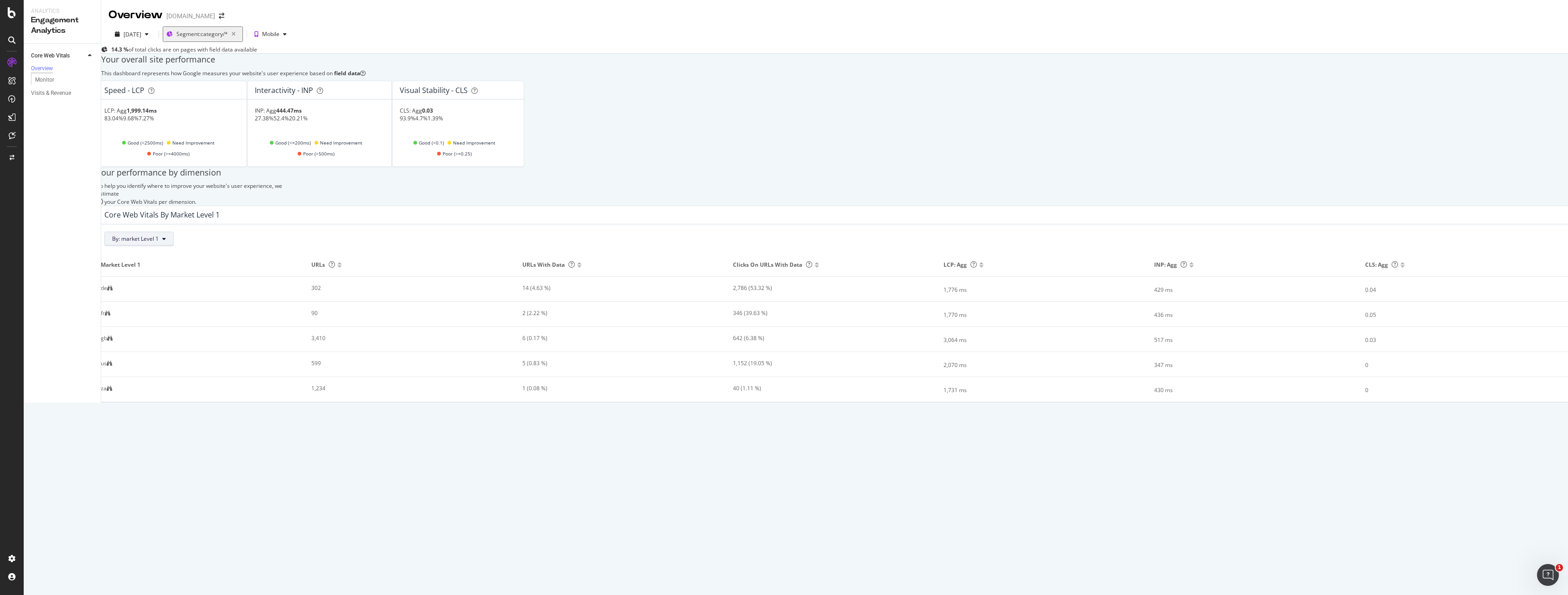
click at [159, 242] on span "By: market Level 1" at bounding box center [135, 239] width 46 height 8
click at [184, 360] on div "Select a Segment" at bounding box center [180, 356] width 113 height 8
click at [173, 325] on div "pagetype Level" at bounding box center [148, 321] width 51 height 8
click at [133, 306] on span "Level 1" at bounding box center [136, 301] width 18 height 8
click at [141, 337] on div "Level 3" at bounding box center [142, 333] width 37 height 10
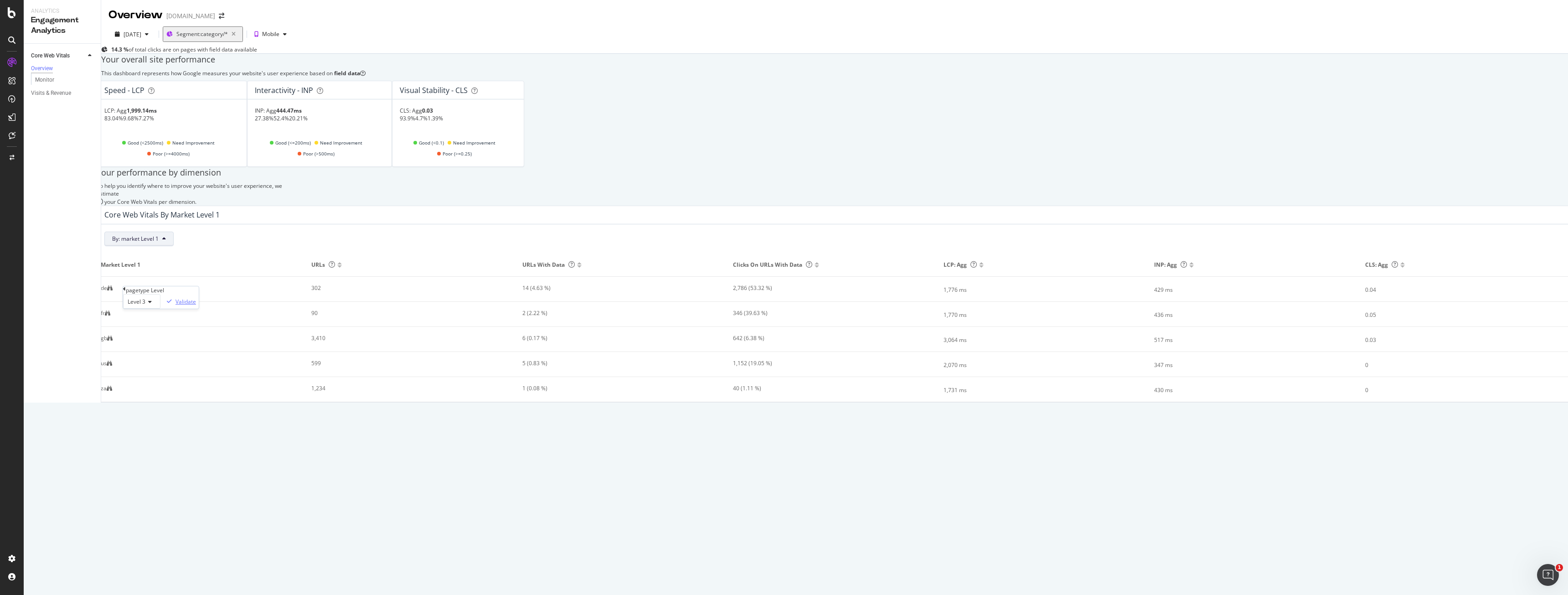
click at [196, 306] on div "Validate" at bounding box center [186, 301] width 21 height 8
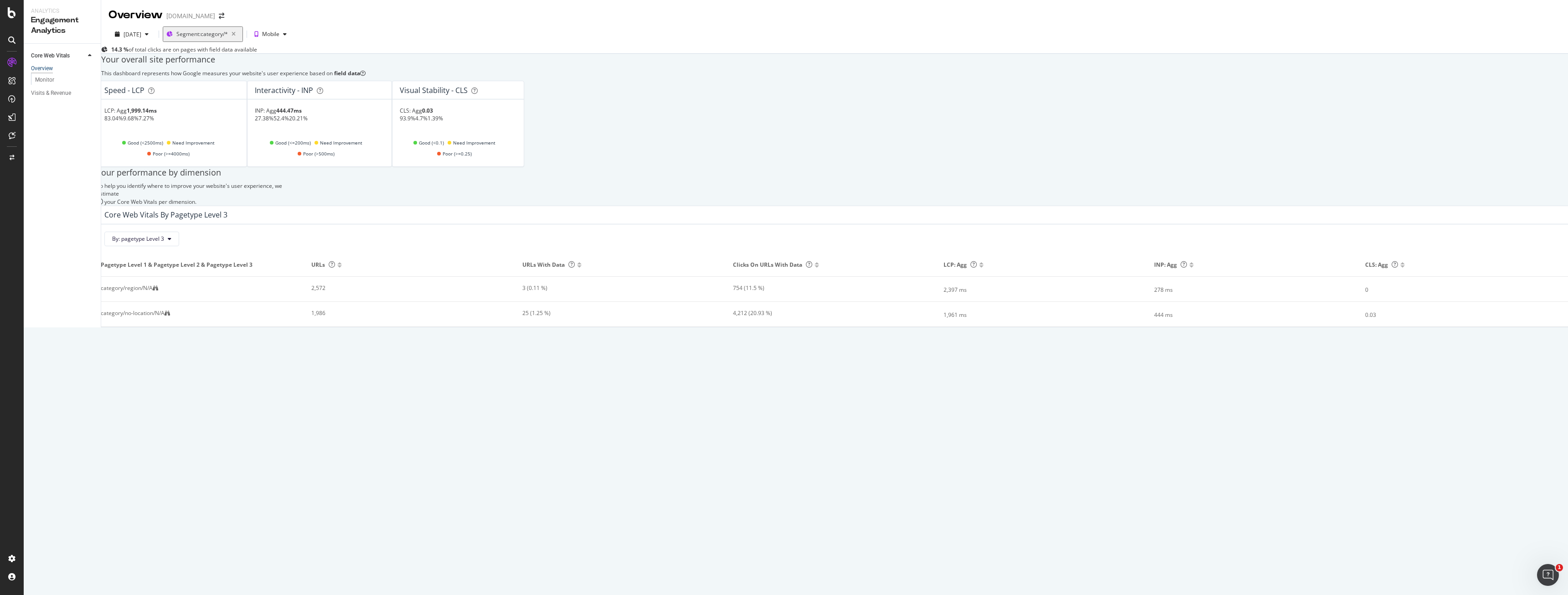
click at [53, 69] on div "Overview" at bounding box center [42, 68] width 22 height 8
click at [54, 56] on div "Core Web Vitals" at bounding box center [51, 56] width 39 height 10
click at [52, 65] on div "Overview" at bounding box center [42, 68] width 22 height 8
click at [48, 76] on div "Monitor" at bounding box center [66, 79] width 70 height 12
click at [48, 72] on div "Overview" at bounding box center [42, 68] width 22 height 8
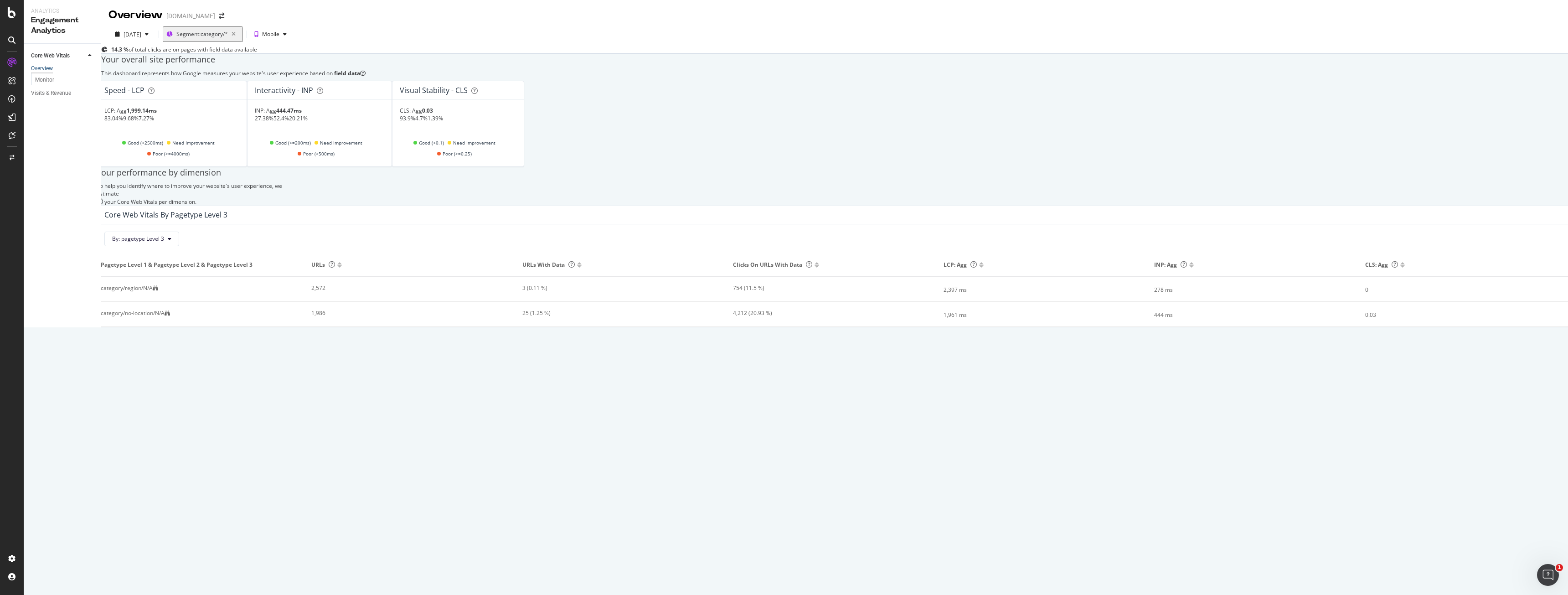
click at [48, 69] on div "Overview" at bounding box center [42, 68] width 22 height 8
click at [41, 69] on div "Overview" at bounding box center [42, 68] width 22 height 8
drag, startPoint x: 52, startPoint y: 82, endPoint x: 89, endPoint y: 95, distance: 39.2
click at [52, 82] on div "Monitor" at bounding box center [44, 80] width 19 height 10
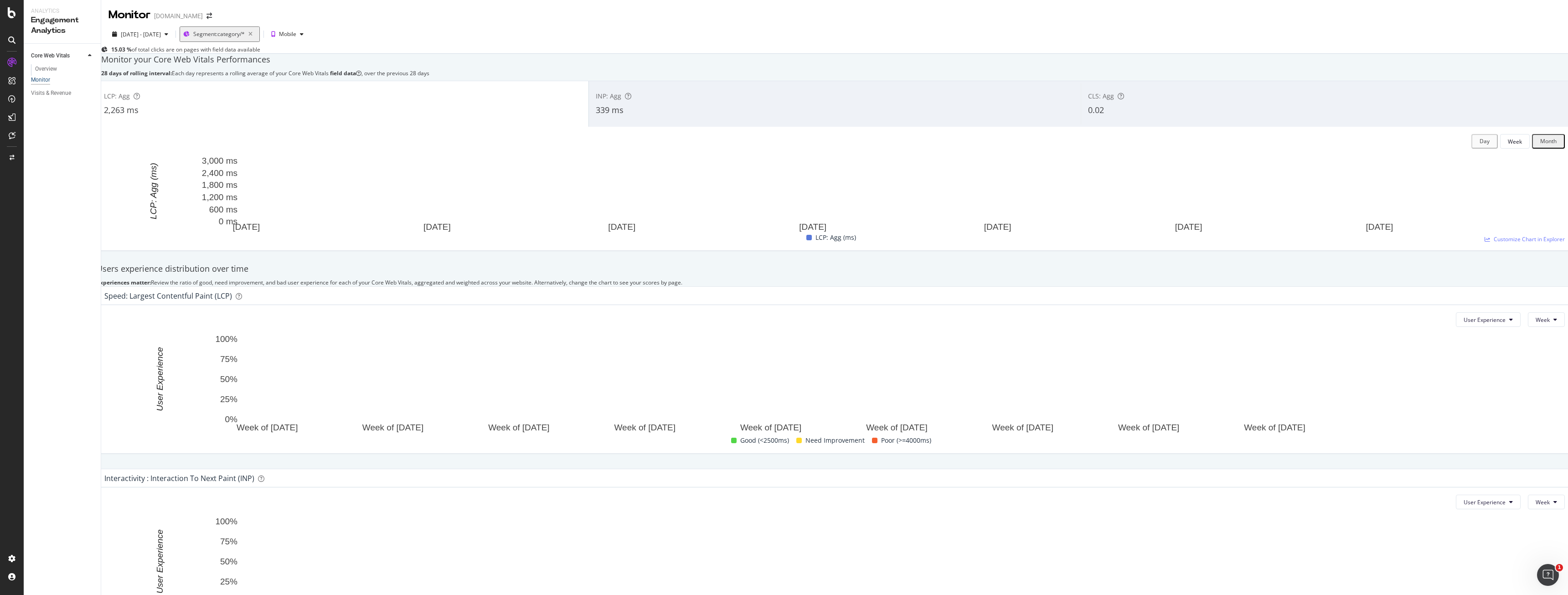
scroll to position [294, 0]
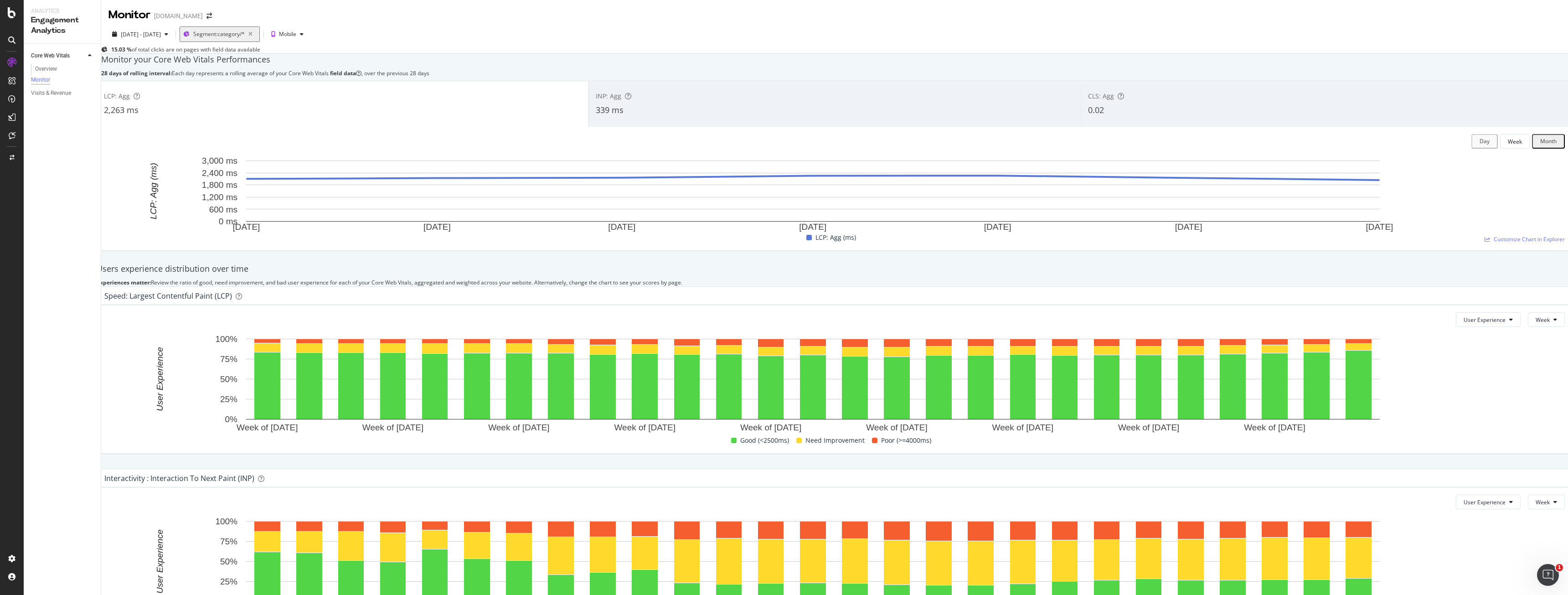
click at [1494, 327] on button "User Experience" at bounding box center [1488, 320] width 65 height 15
click at [1474, 382] on span "Pages" at bounding box center [1461, 385] width 43 height 8
